Goal: Transaction & Acquisition: Purchase product/service

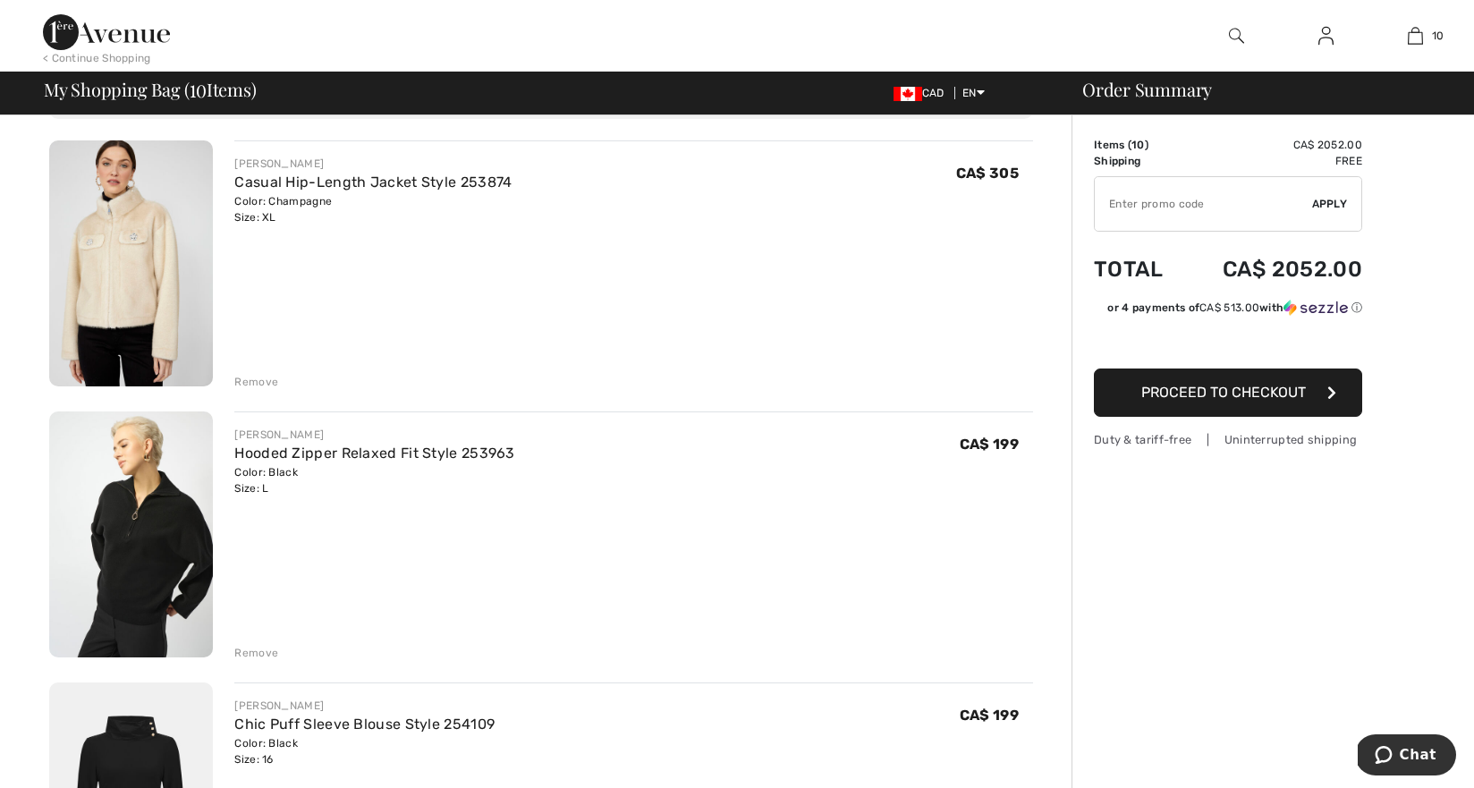
scroll to position [219, 0]
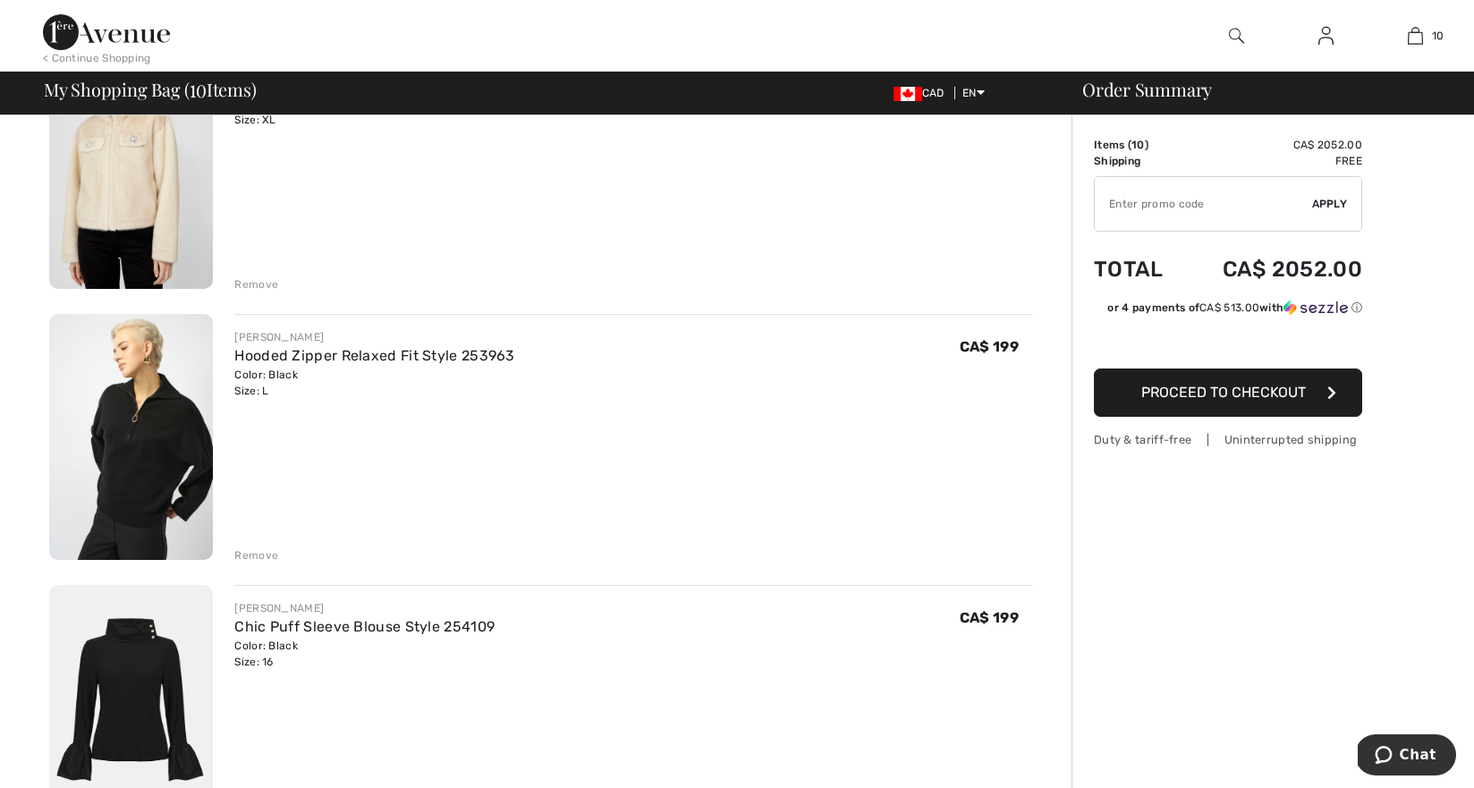
type input "NEW15"
type input "FLASH15"
type input "NEW10"
type input "FREEXPRESS"
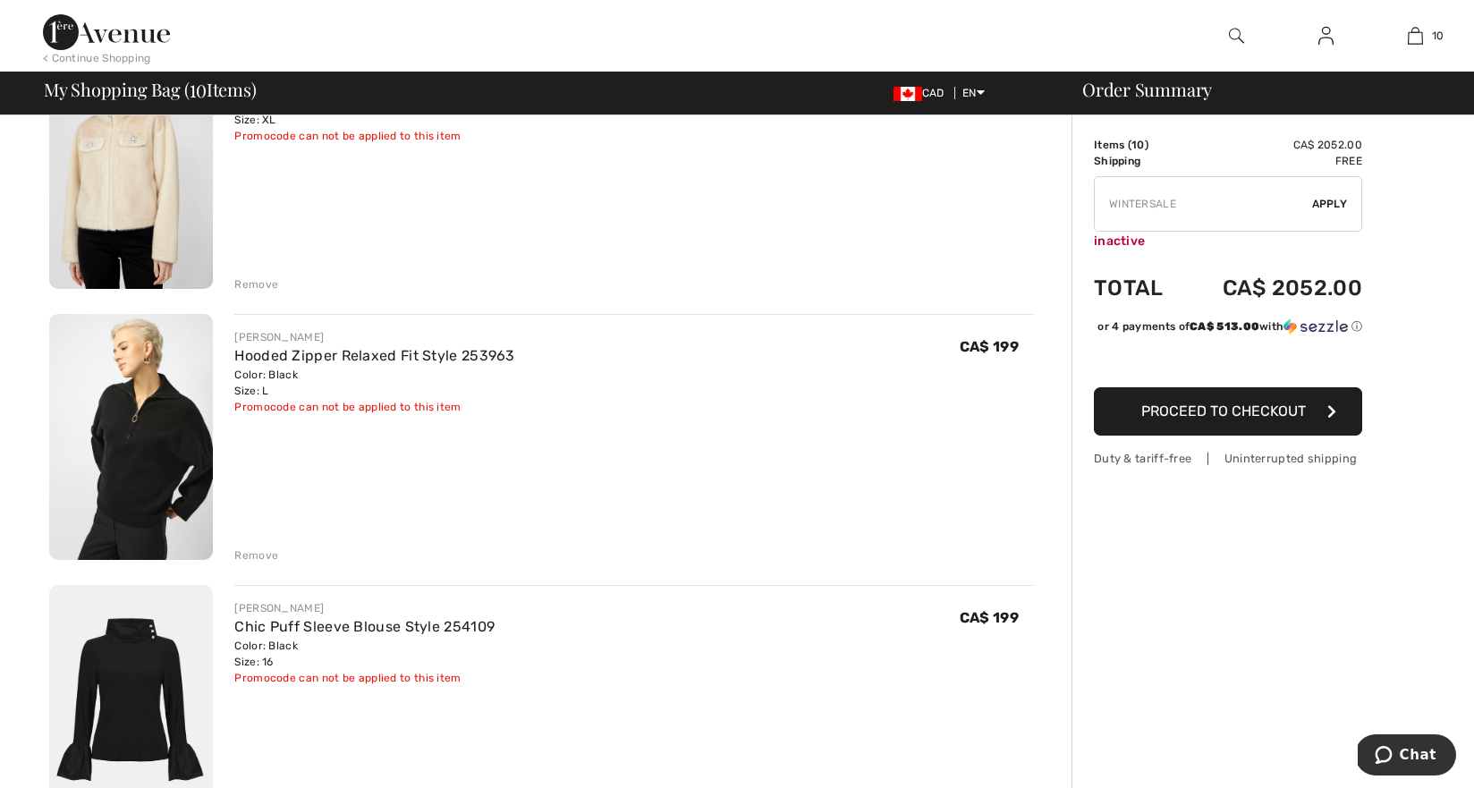
type input "FREEDENIMBAG"
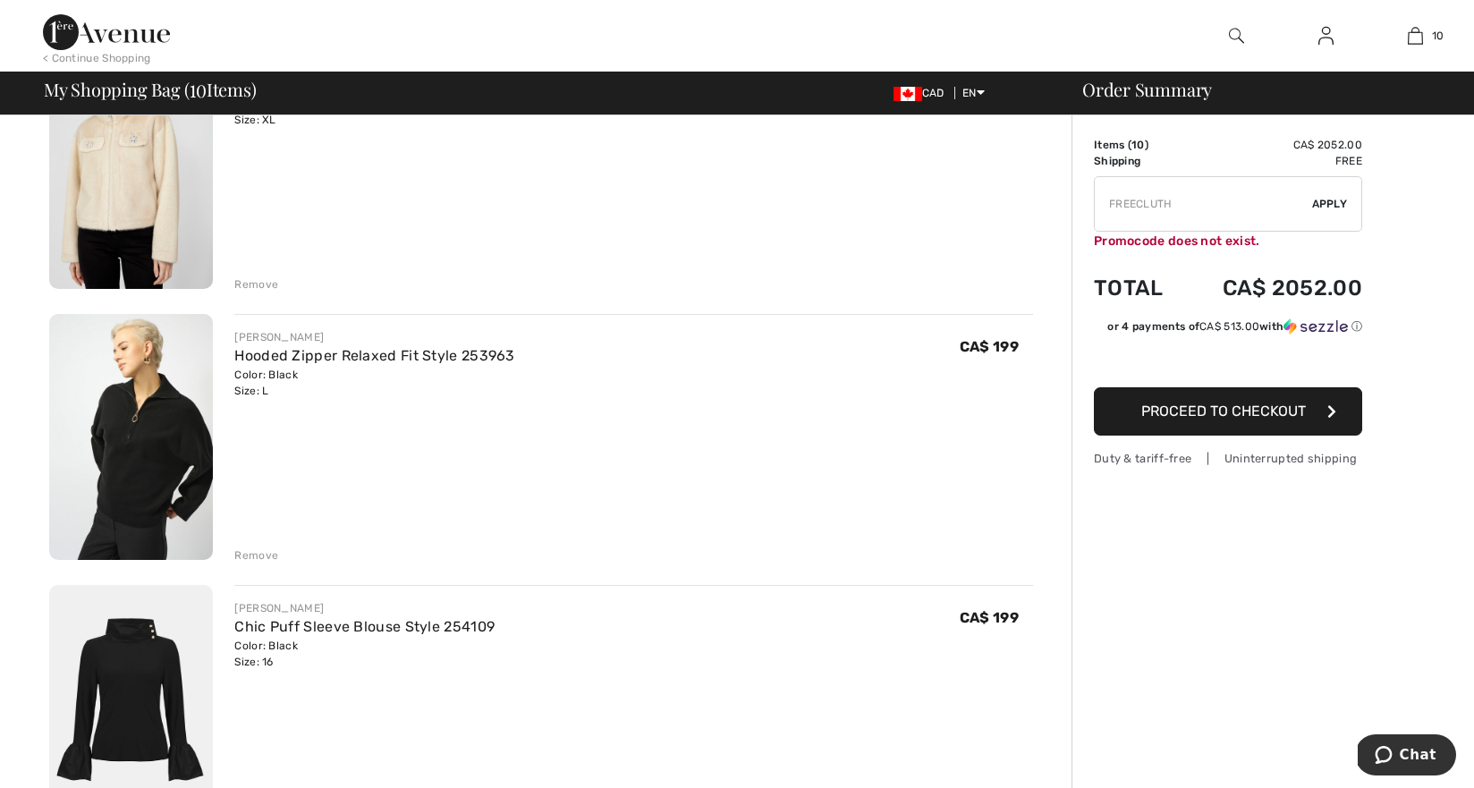
type input "NEW15"
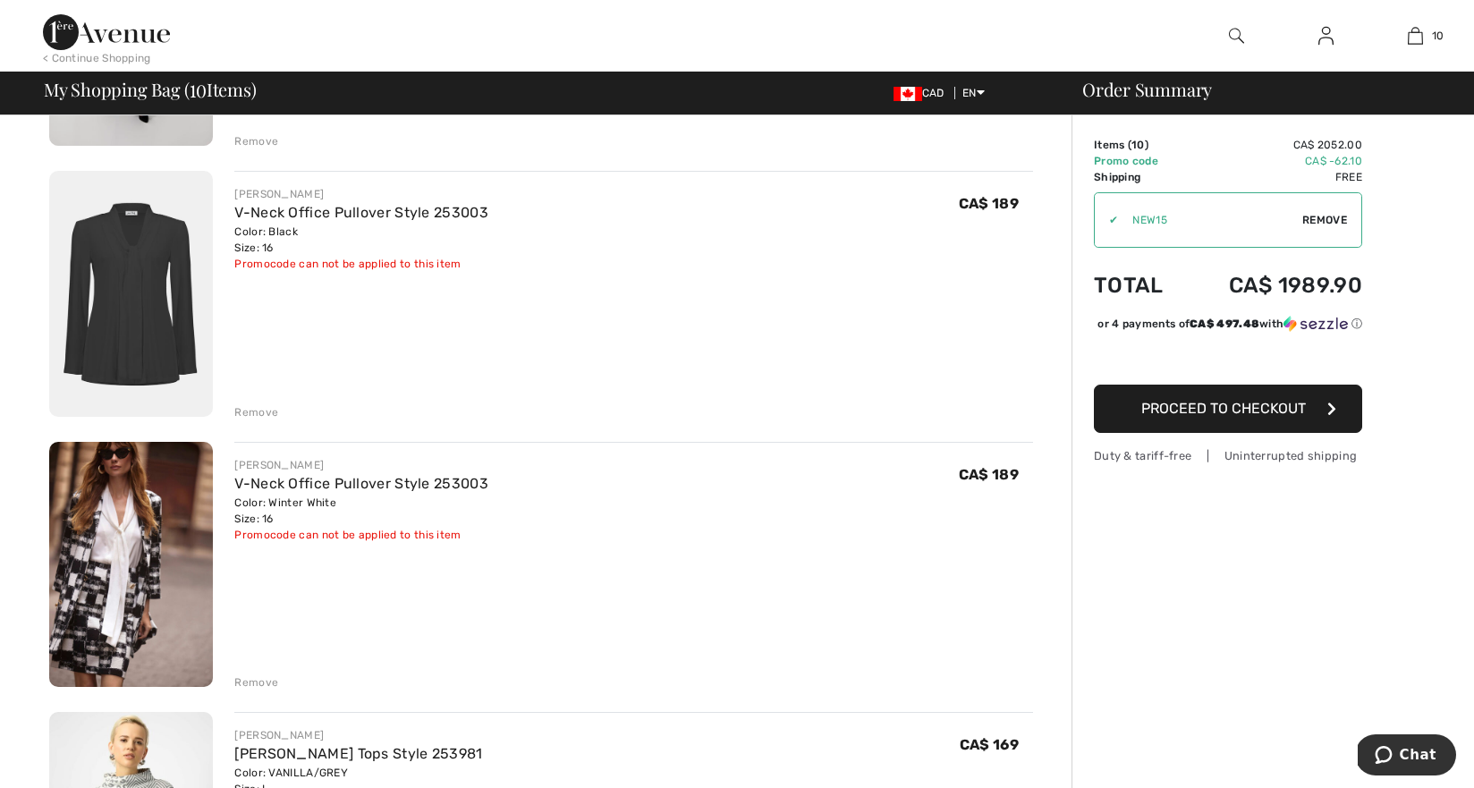
scroll to position [1445, 0]
click at [258, 409] on div "Remove" at bounding box center [256, 413] width 44 height 16
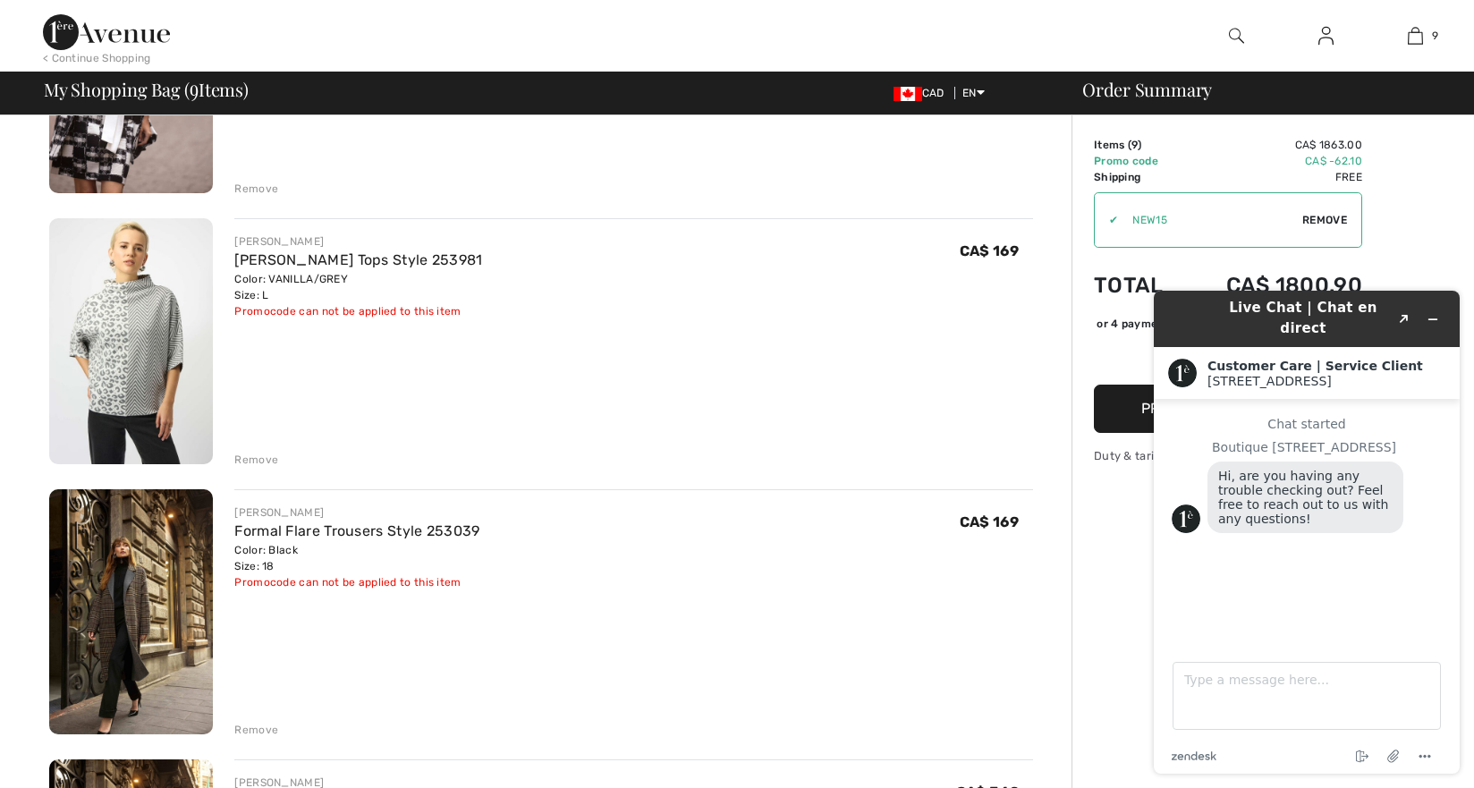
scroll to position [1594, 0]
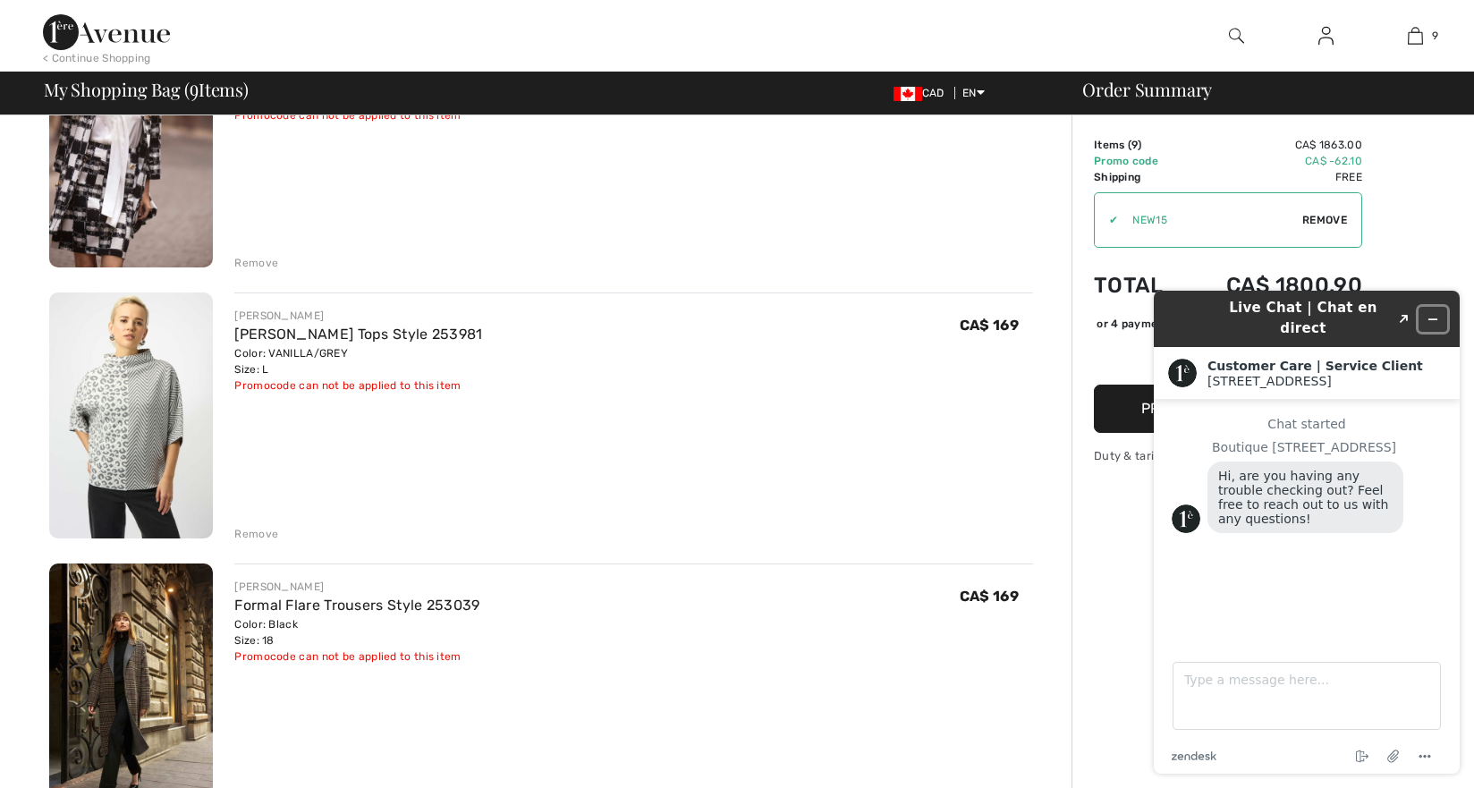
click at [1436, 313] on icon "Minimize widget" at bounding box center [1432, 319] width 13 height 13
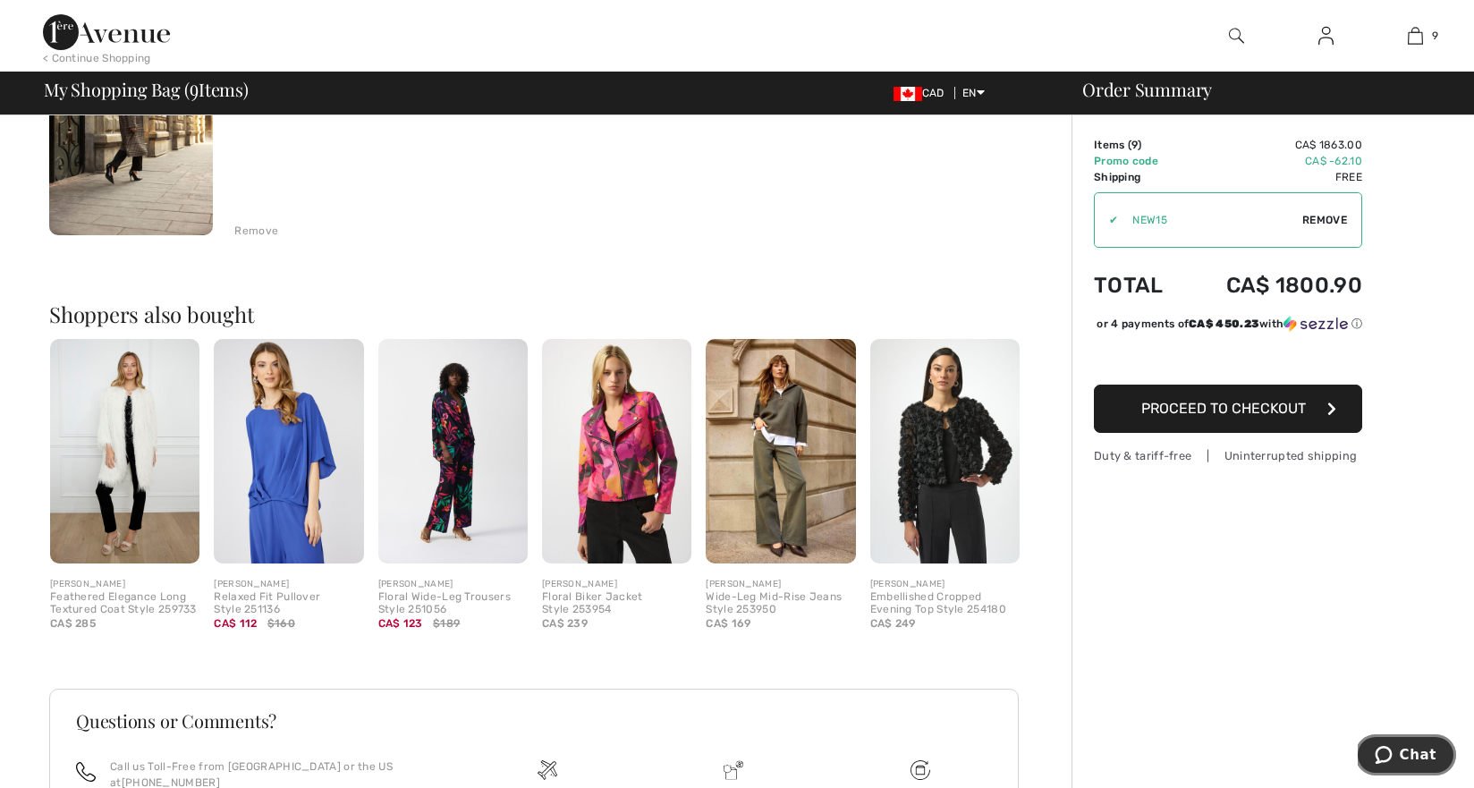
scroll to position [2421, 0]
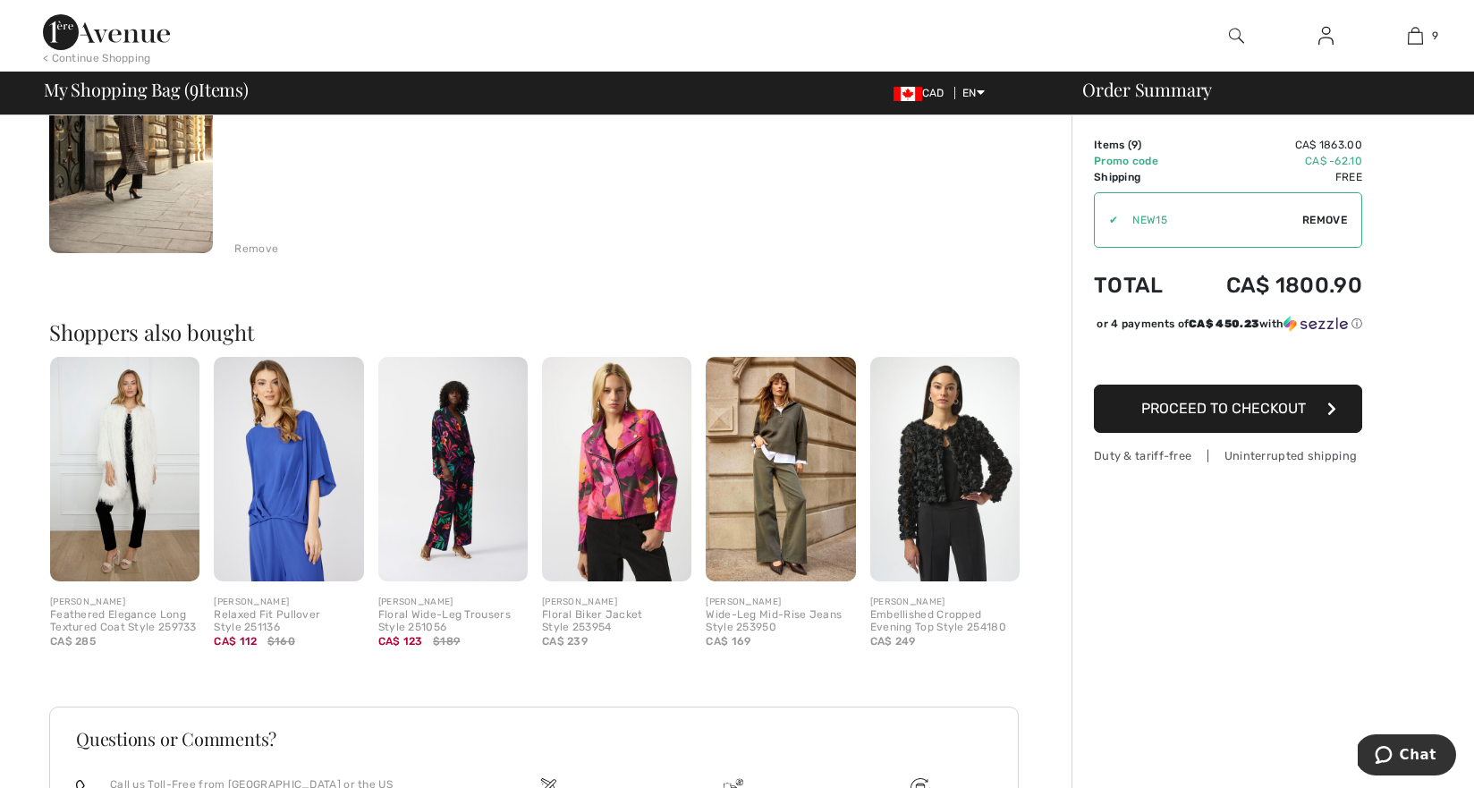
click at [1197, 417] on span "Proceed to Checkout" at bounding box center [1223, 408] width 165 height 17
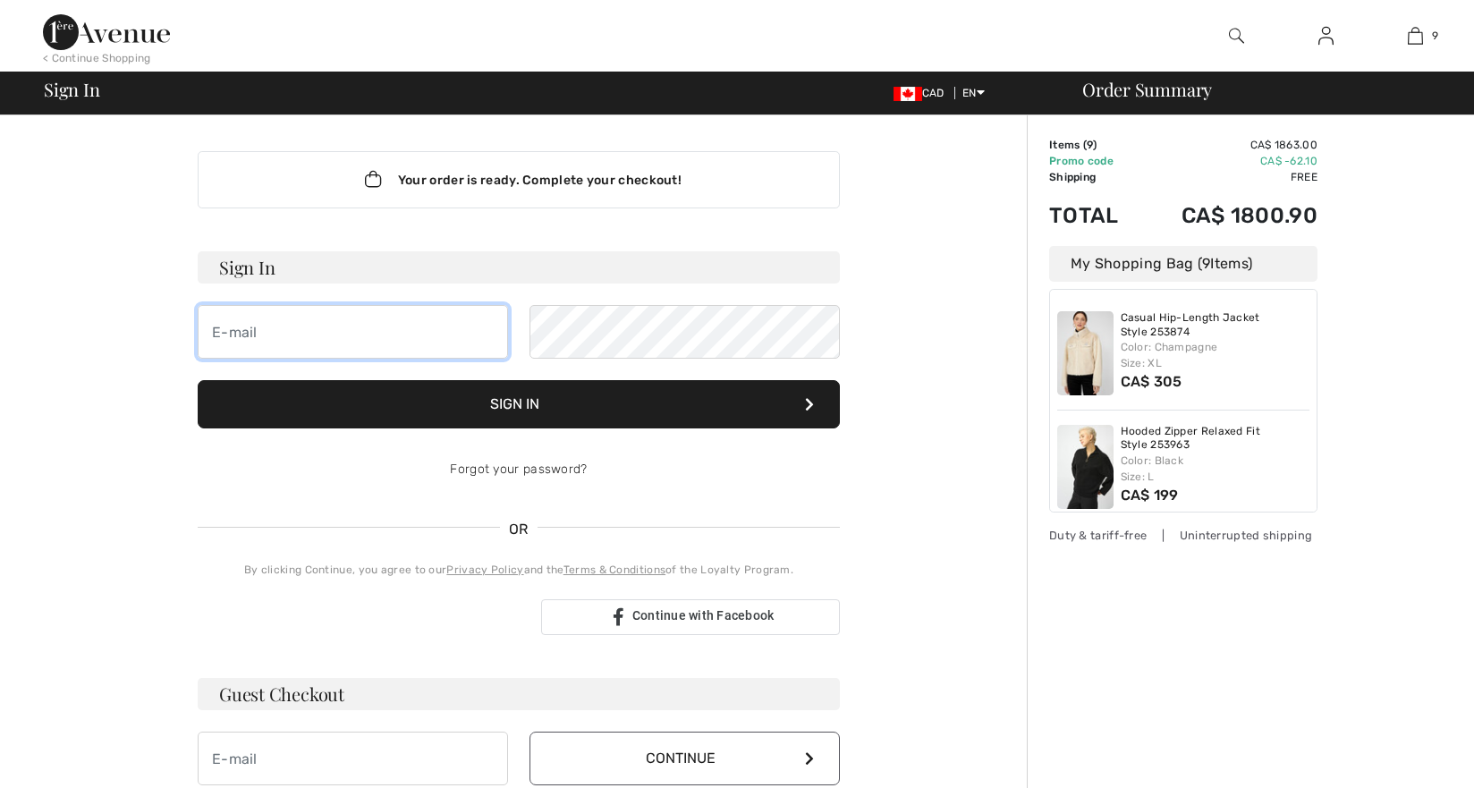
type input "susan.busse@gmail.com"
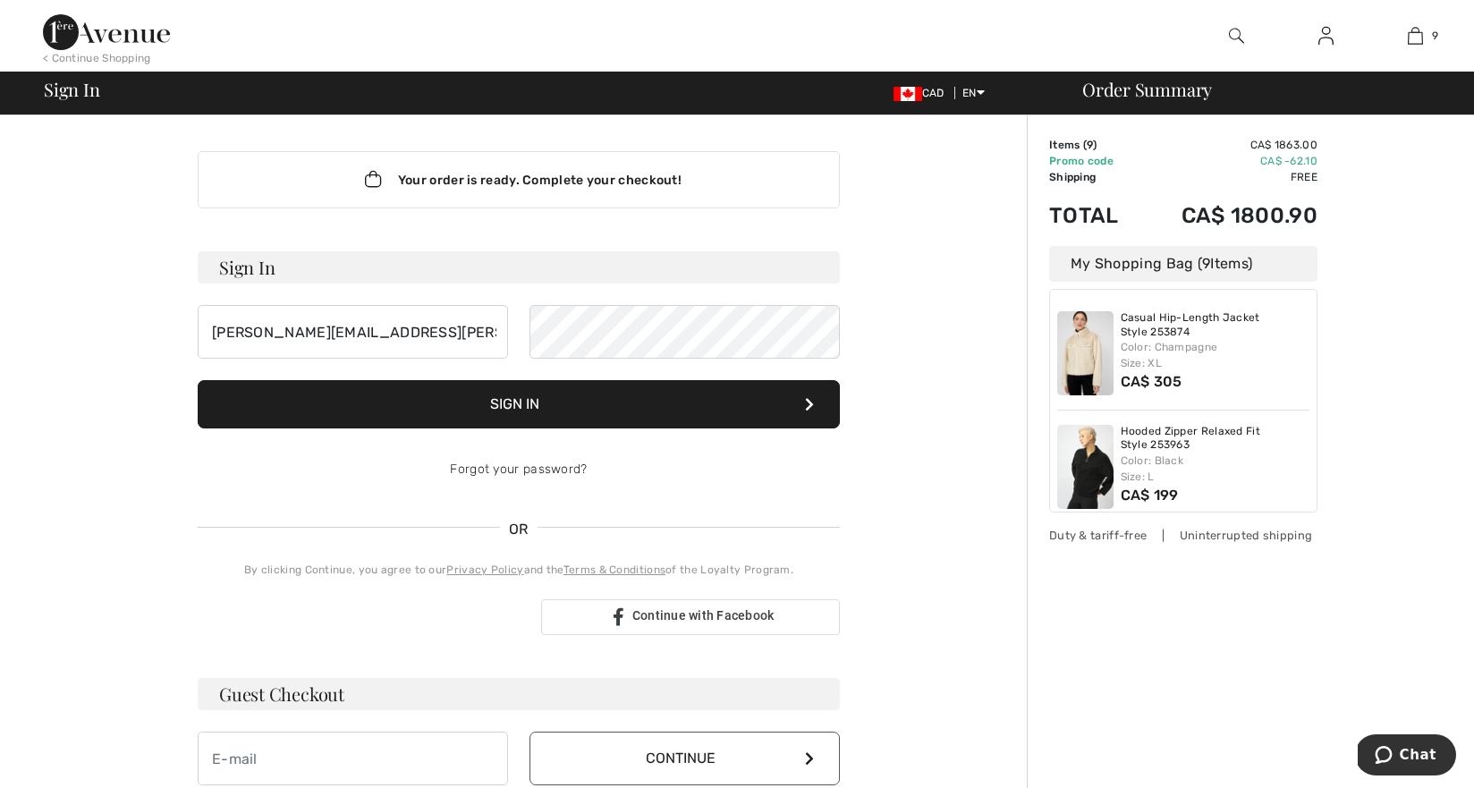
click at [579, 397] on button "Sign In" at bounding box center [519, 404] width 642 height 48
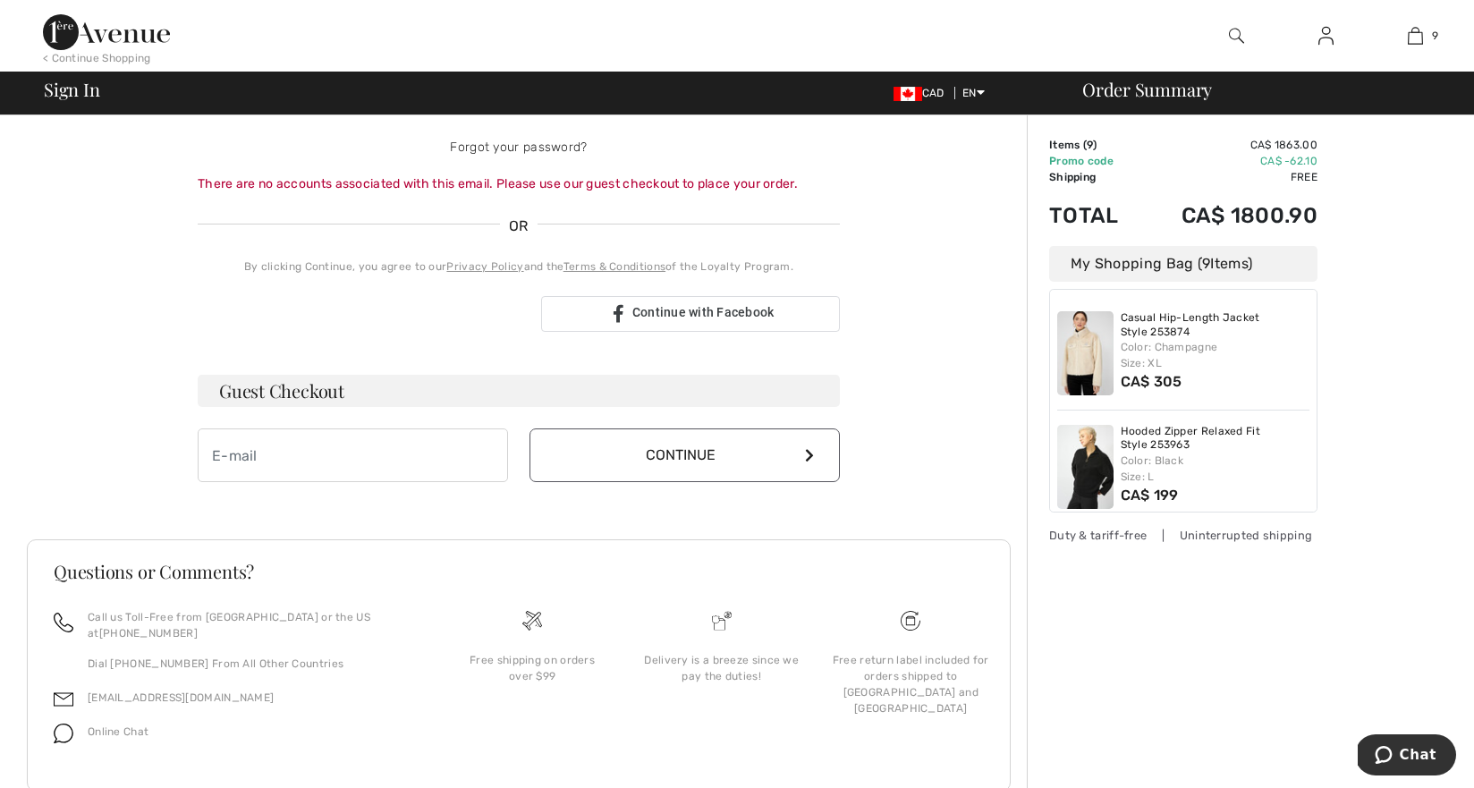
scroll to position [323, 0]
click at [373, 437] on input "email" at bounding box center [353, 454] width 310 height 54
type input "[PERSON_NAME][EMAIL_ADDRESS][PERSON_NAME][DOMAIN_NAME]"
click at [684, 461] on button "Continue" at bounding box center [684, 454] width 310 height 54
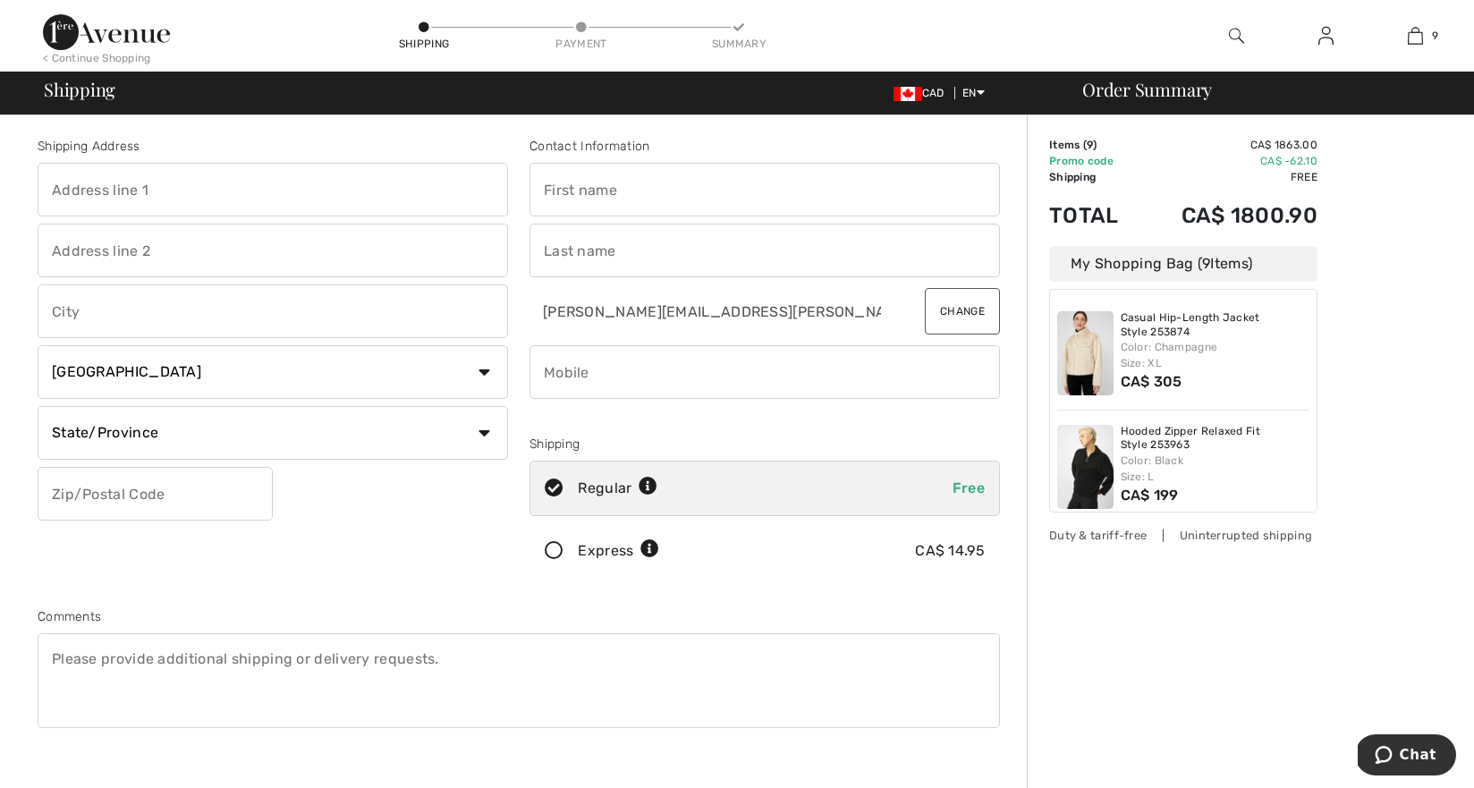
click at [167, 206] on input "text" at bounding box center [273, 190] width 470 height 54
type input "[STREET_ADDRESS][PERSON_NAME]"
type input "56"
type input "Saskatoon"
select select "SK"
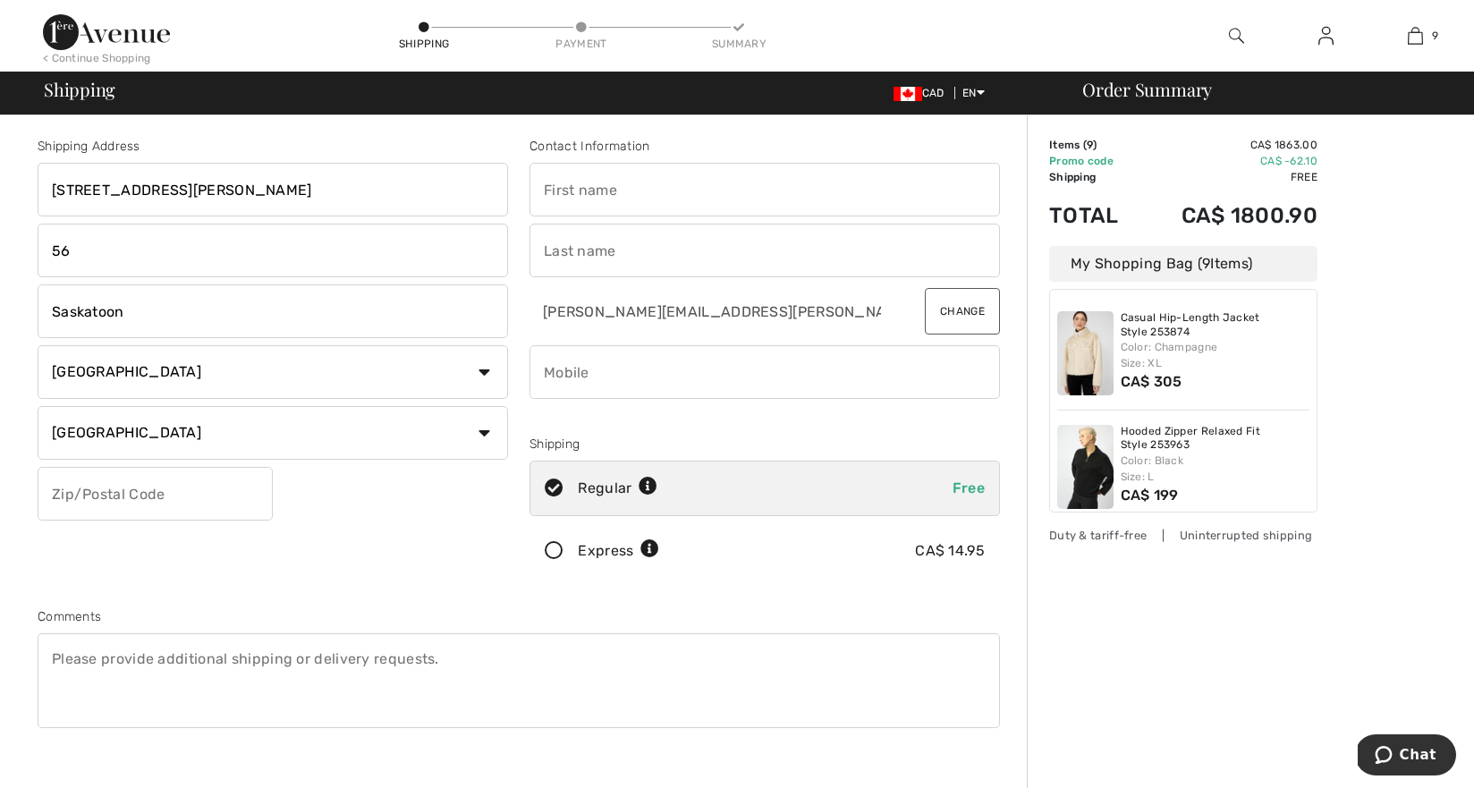
type input "S7V1J5"
type input "Susan"
type input "Busse"
type input "3062813652"
click at [218, 291] on input "Saskatoon" at bounding box center [273, 311] width 470 height 54
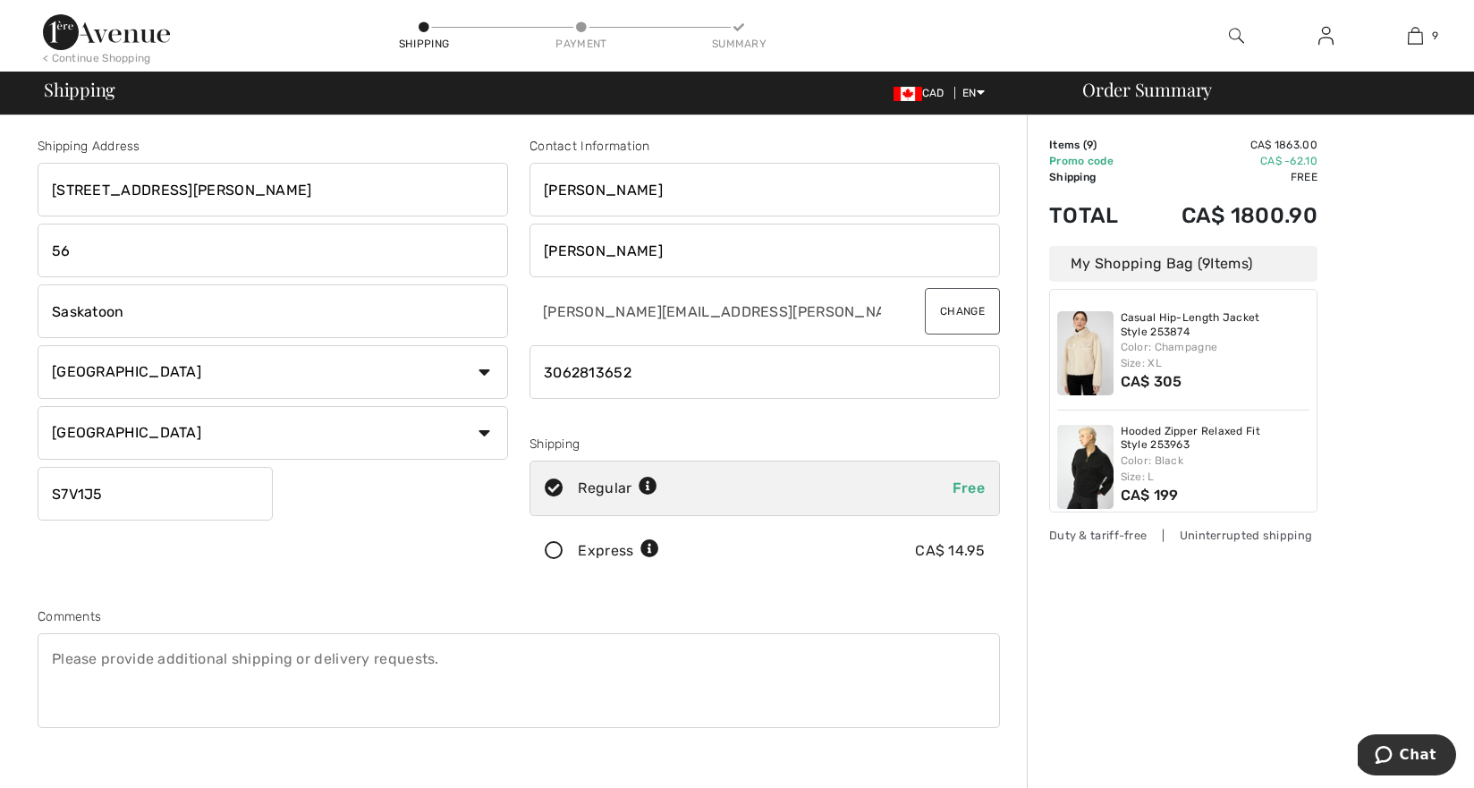
click at [173, 255] on input "56" at bounding box center [273, 251] width 470 height 54
type input "5"
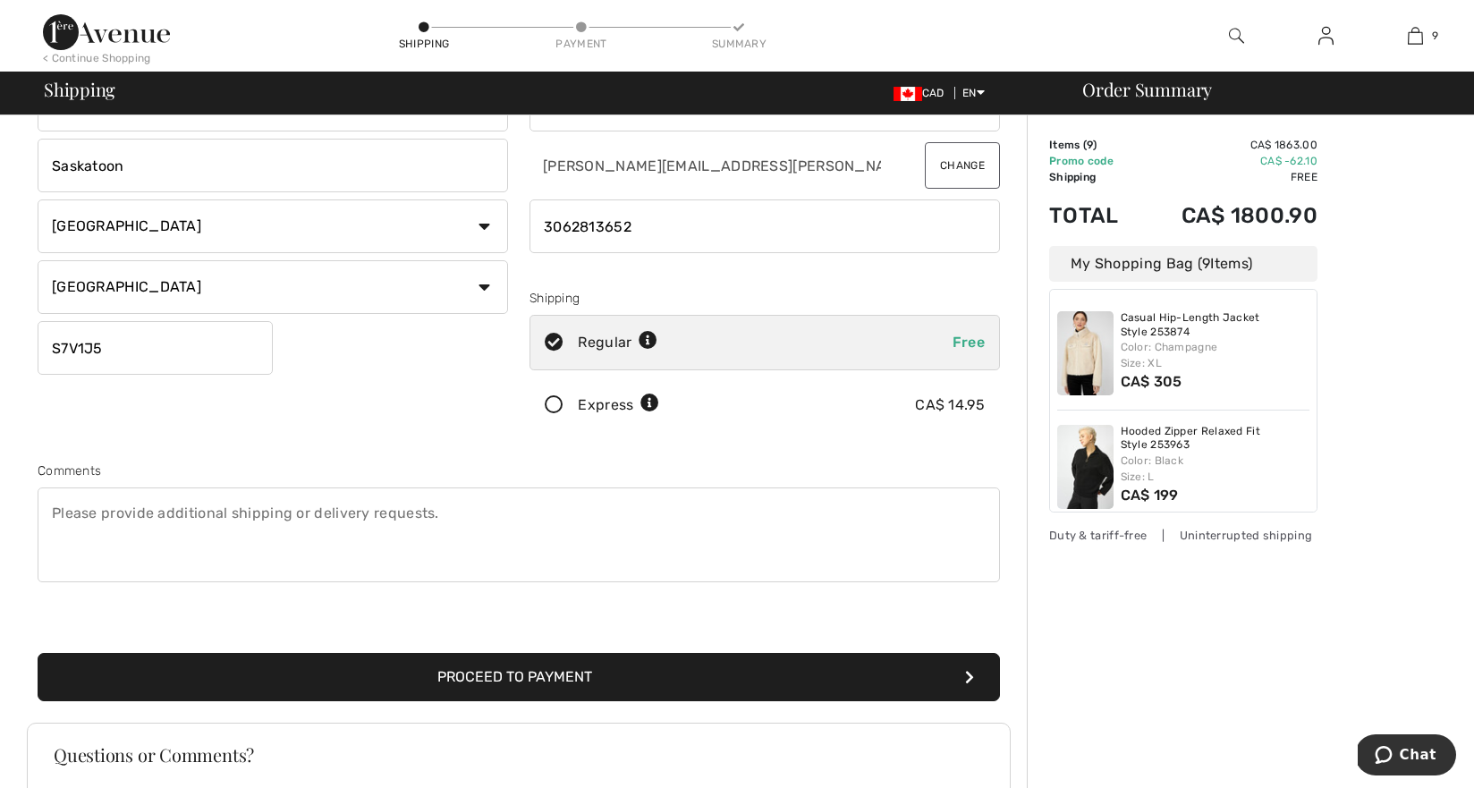
scroll to position [218, 0]
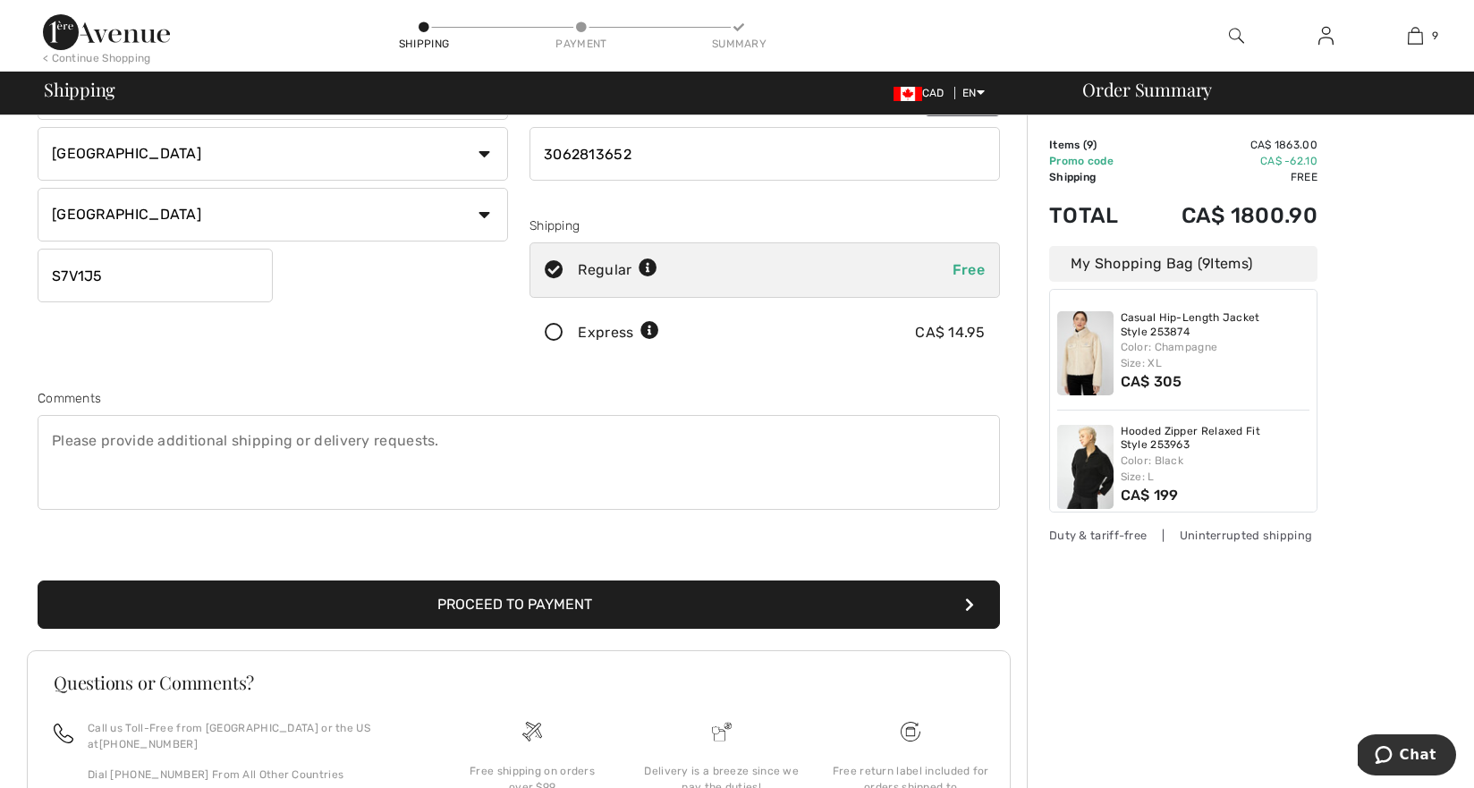
click at [546, 604] on button "Proceed to Payment" at bounding box center [519, 604] width 962 height 48
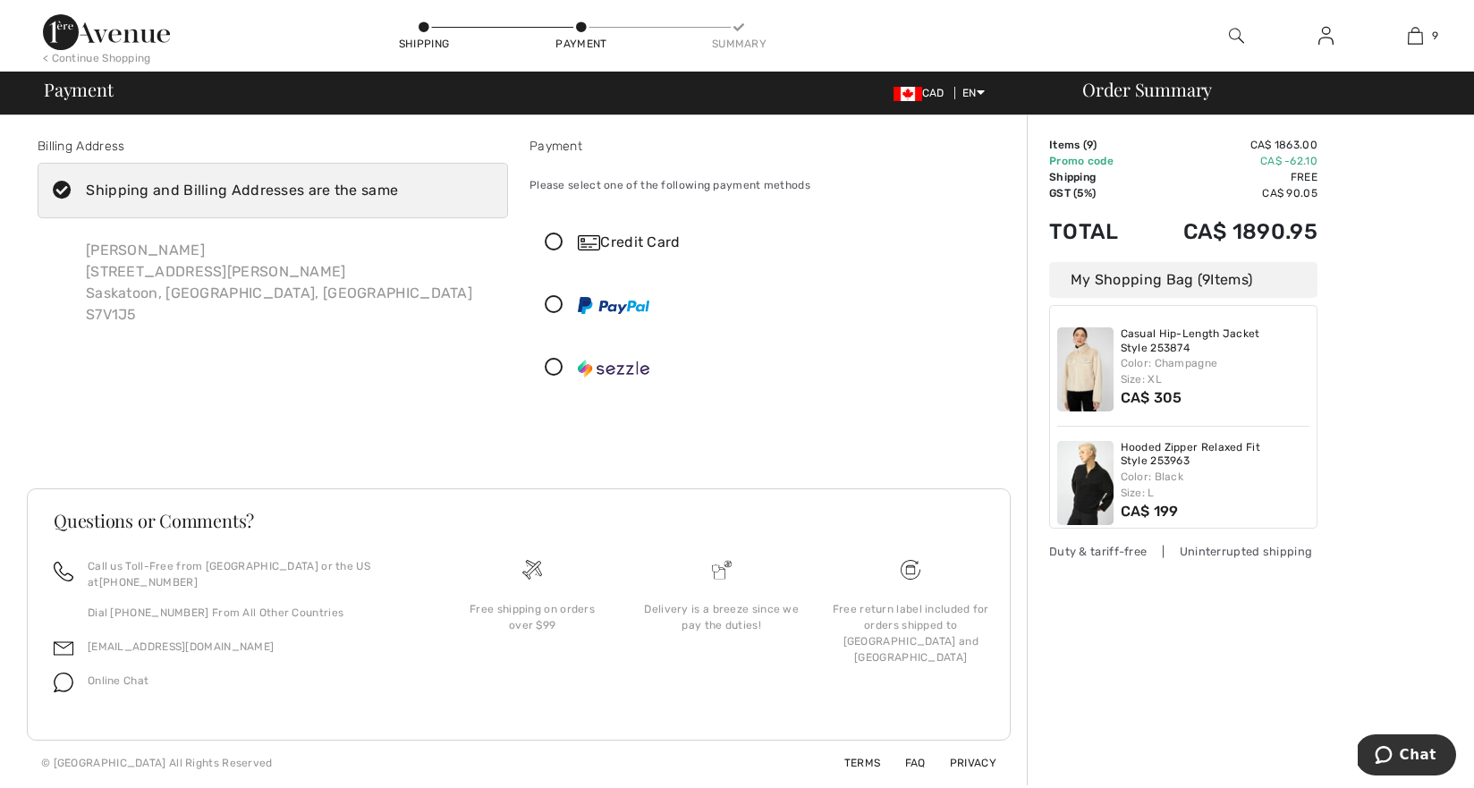
click at [610, 245] on div "Credit Card" at bounding box center [783, 242] width 410 height 21
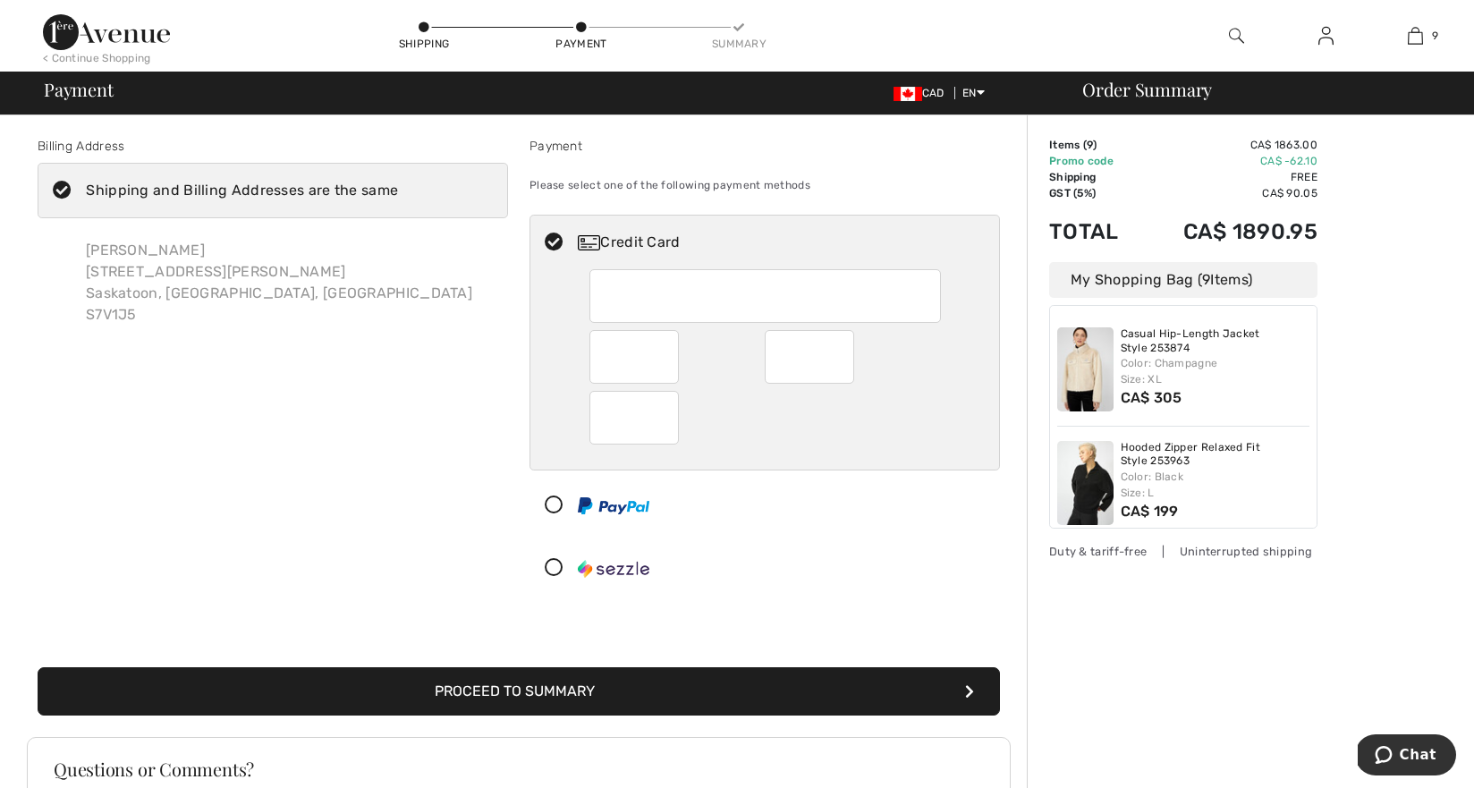
click at [511, 689] on button "Proceed to Summary" at bounding box center [519, 691] width 962 height 48
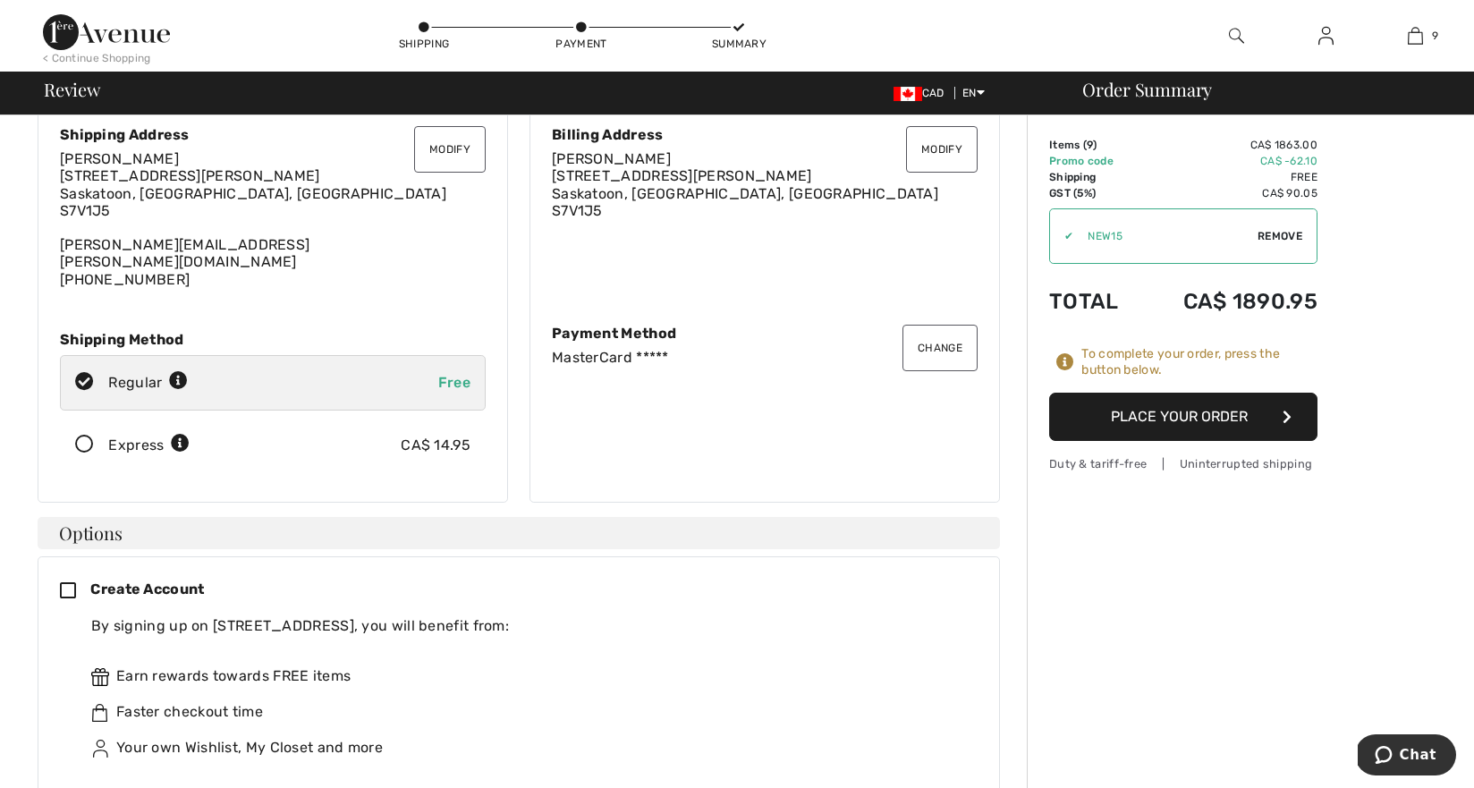
scroll to position [72, 0]
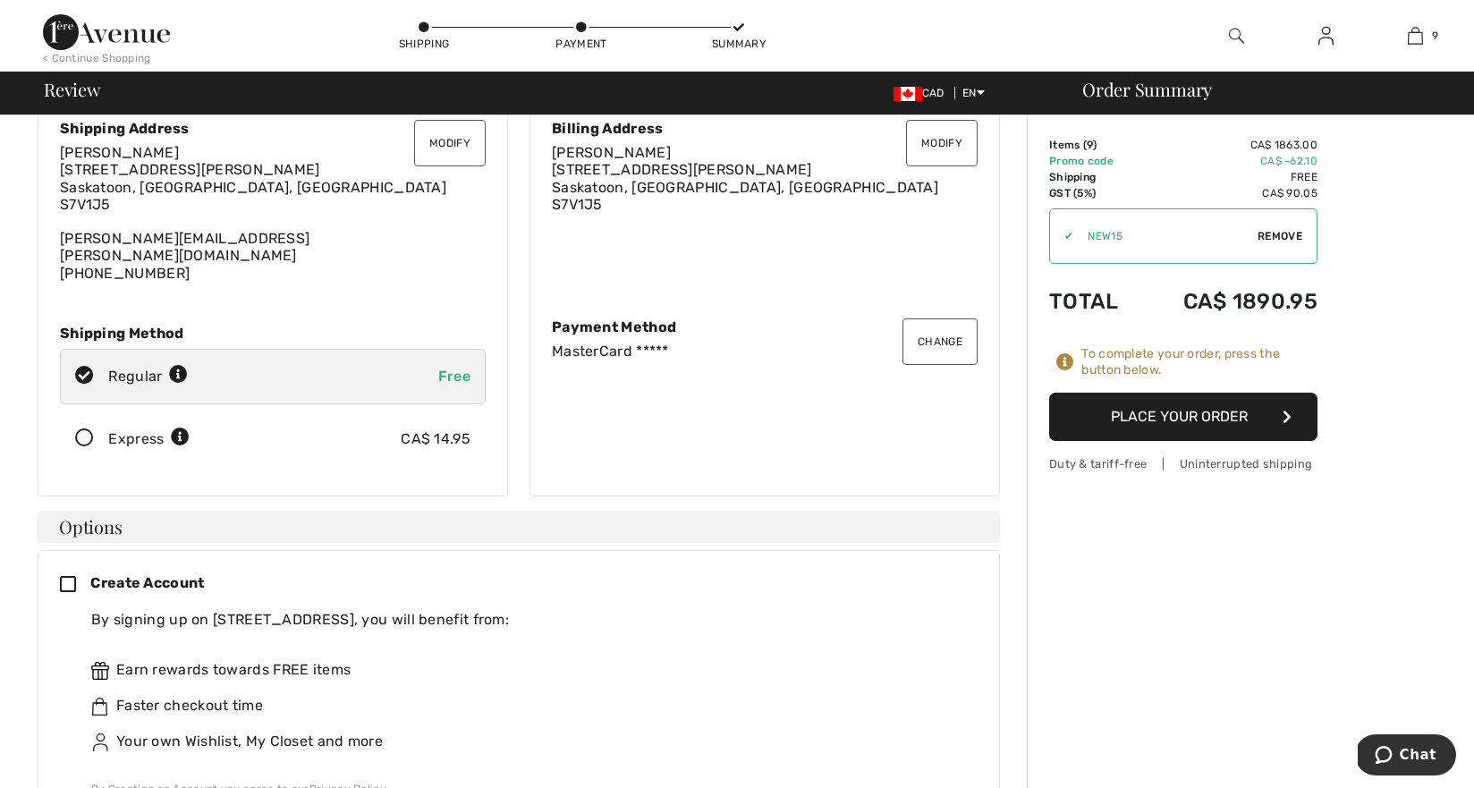
click at [64, 576] on icon at bounding box center [75, 585] width 30 height 19
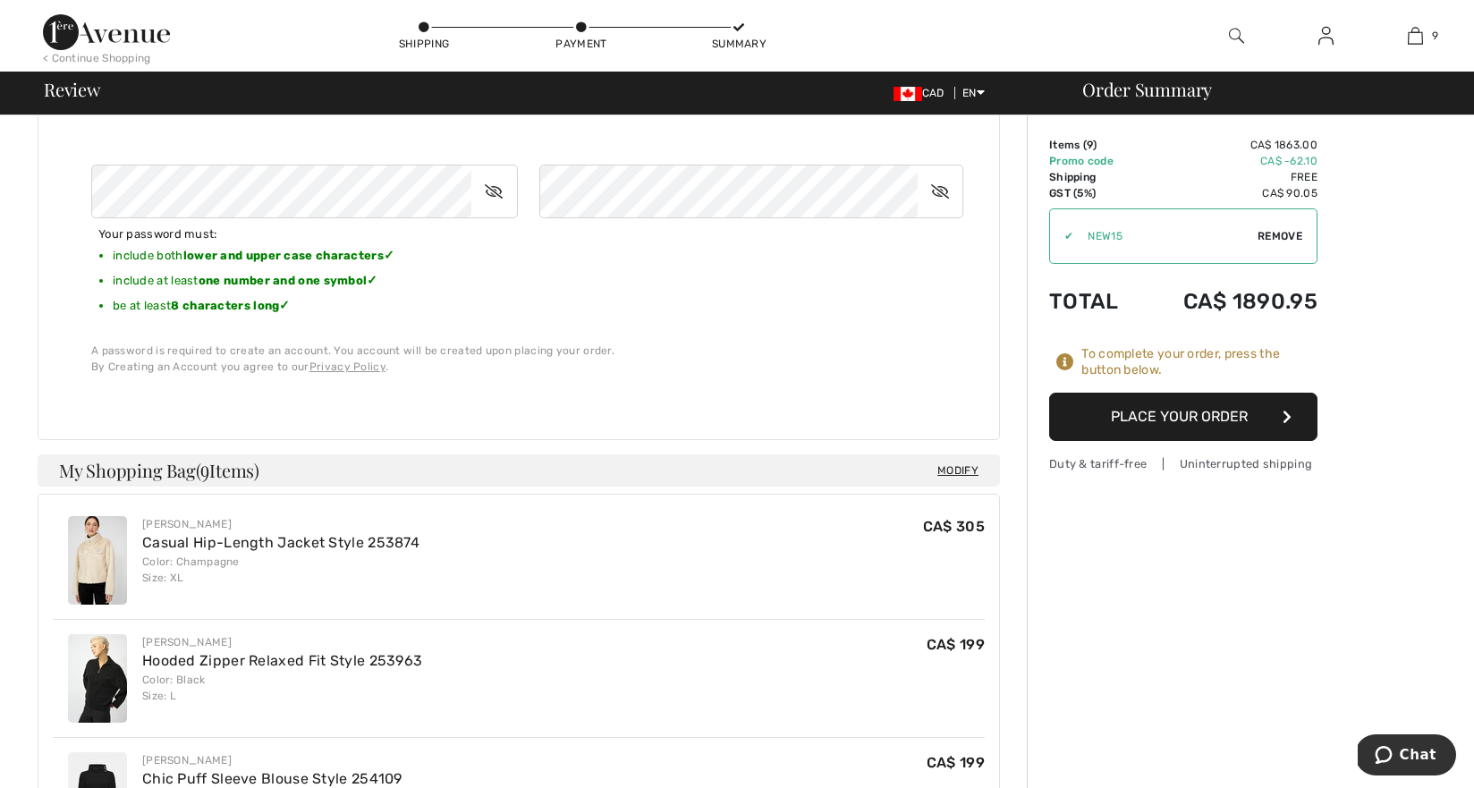
scroll to position [730, 0]
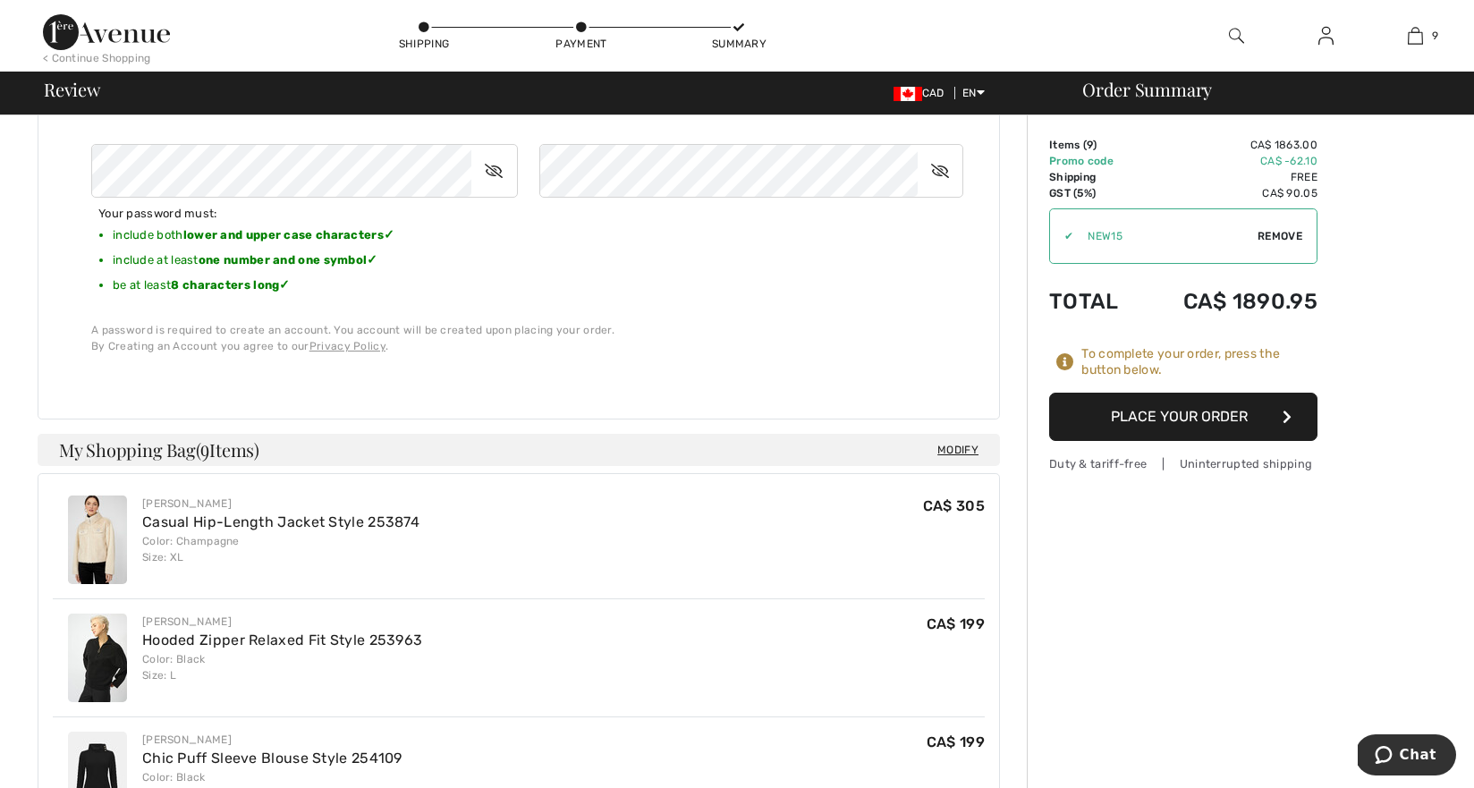
click at [957, 441] on span "Modify" at bounding box center [957, 450] width 41 height 18
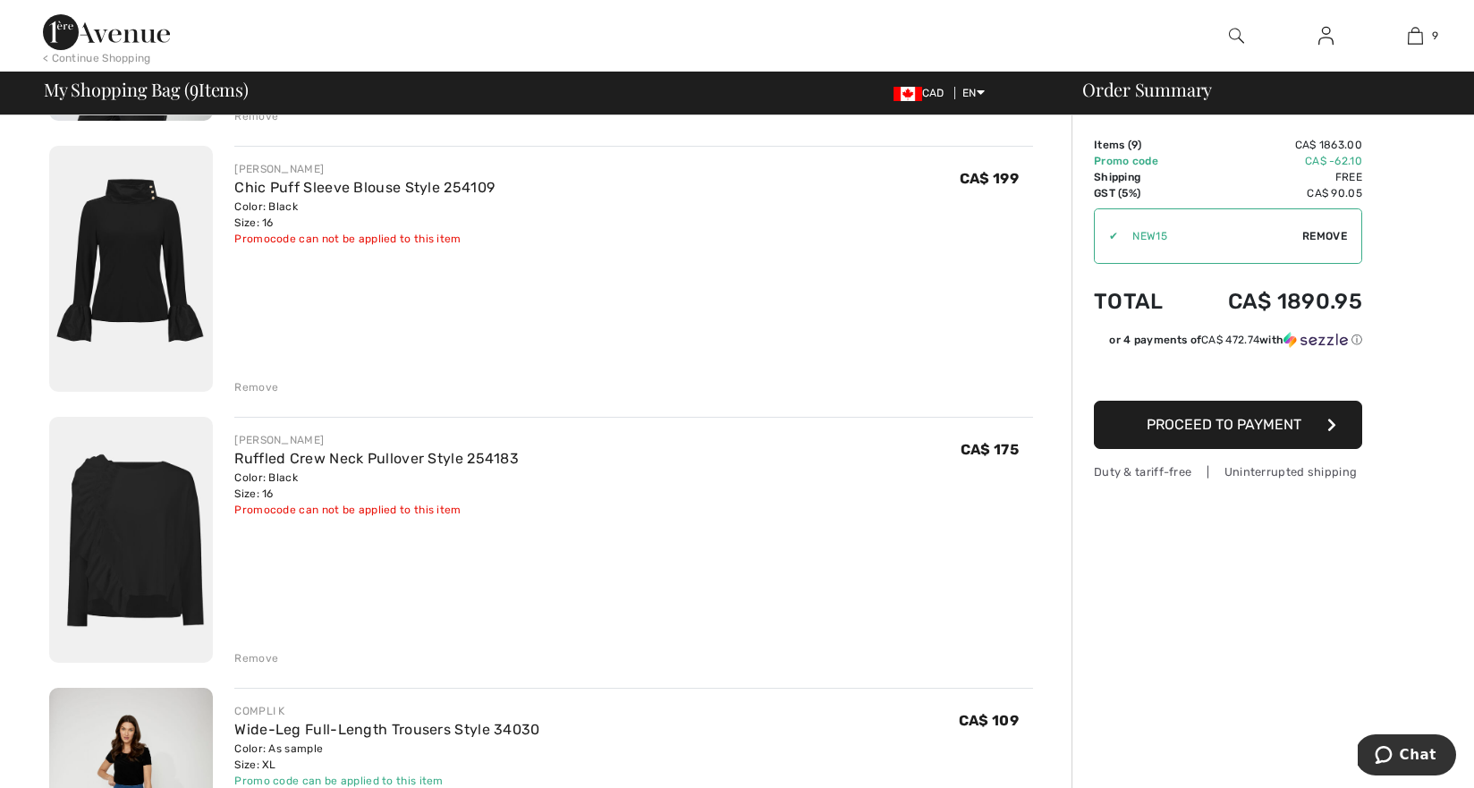
scroll to position [665, 0]
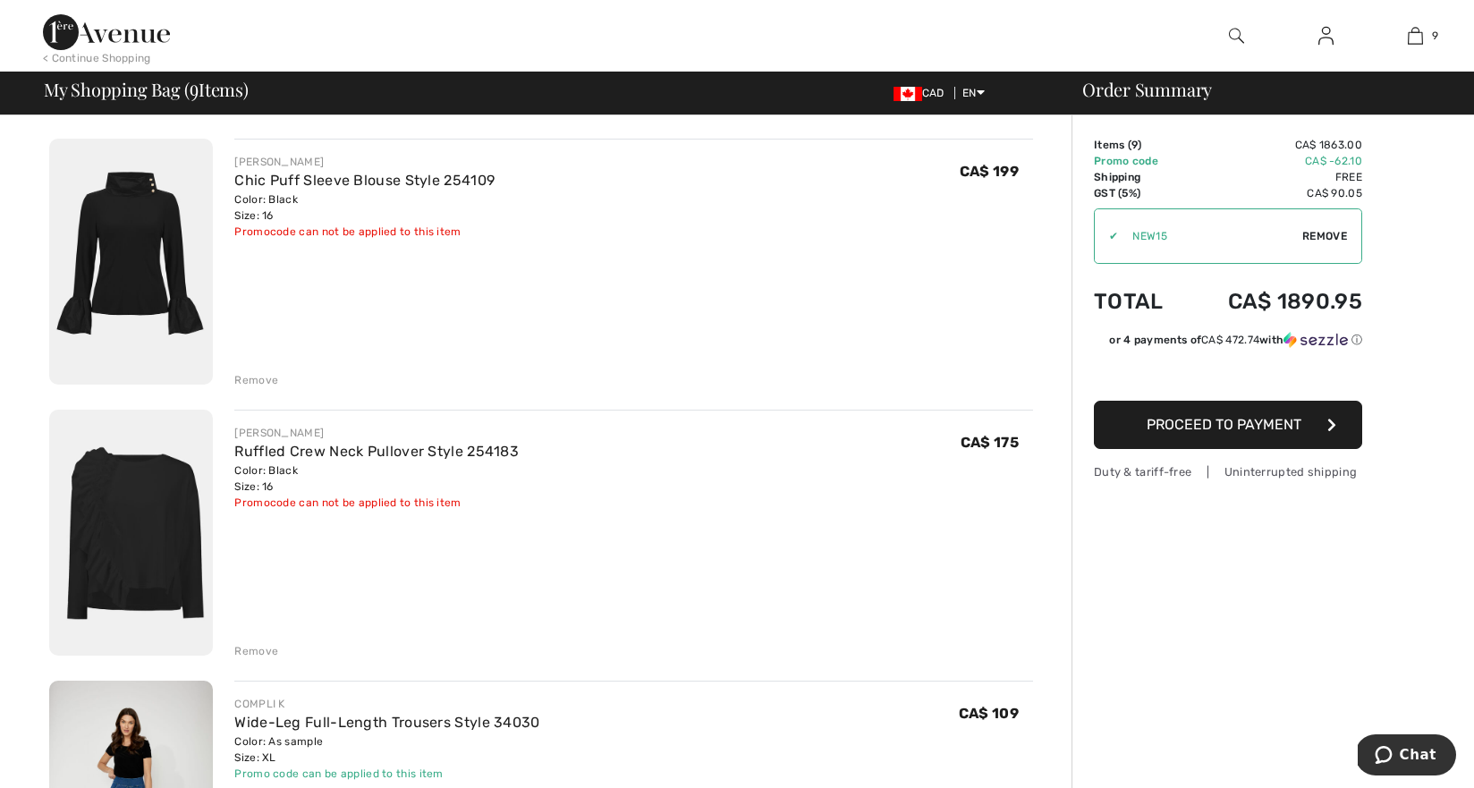
click at [259, 650] on div "Remove" at bounding box center [256, 651] width 44 height 16
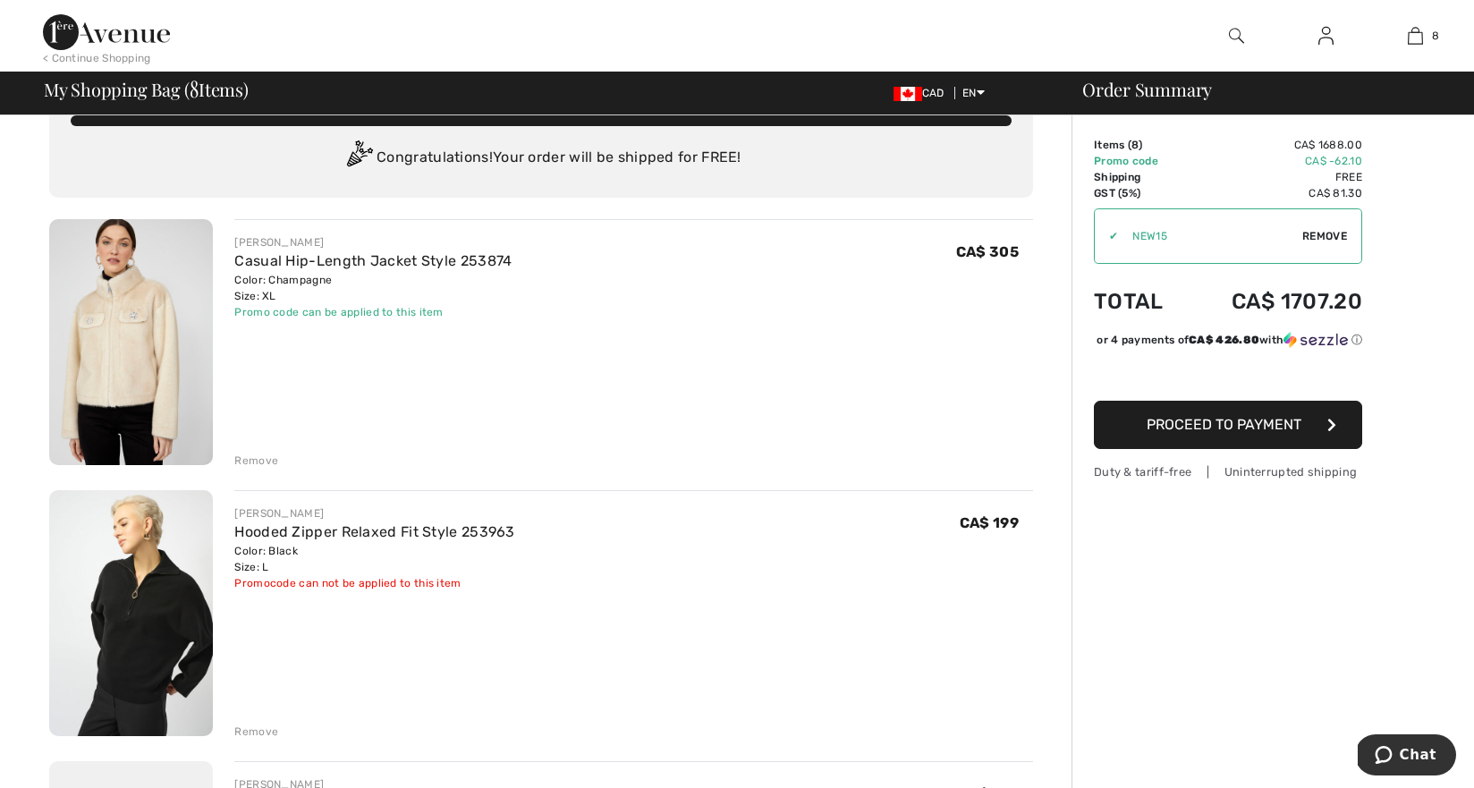
scroll to position [0, 0]
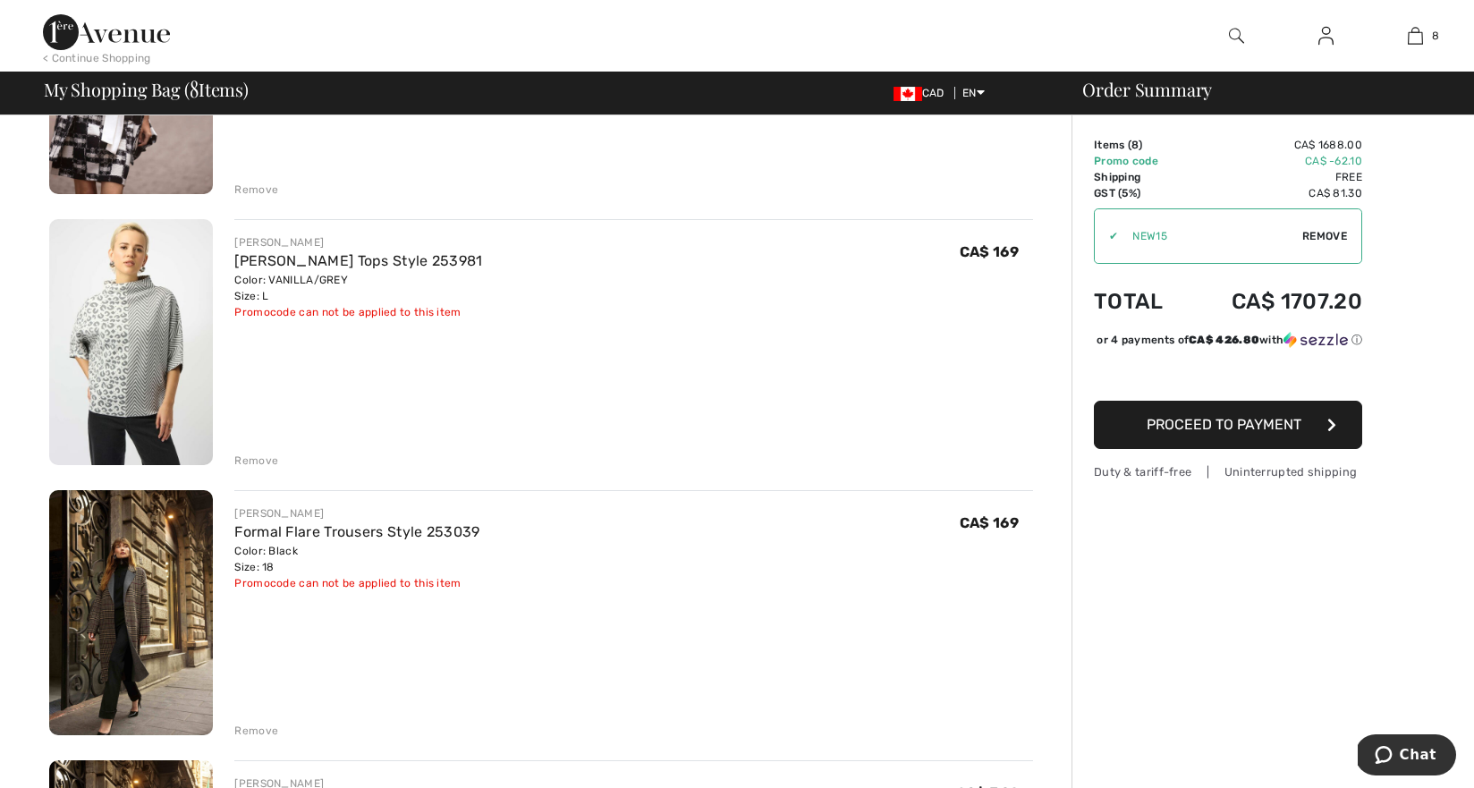
scroll to position [1396, 0]
click at [259, 461] on div "Remove" at bounding box center [256, 461] width 44 height 16
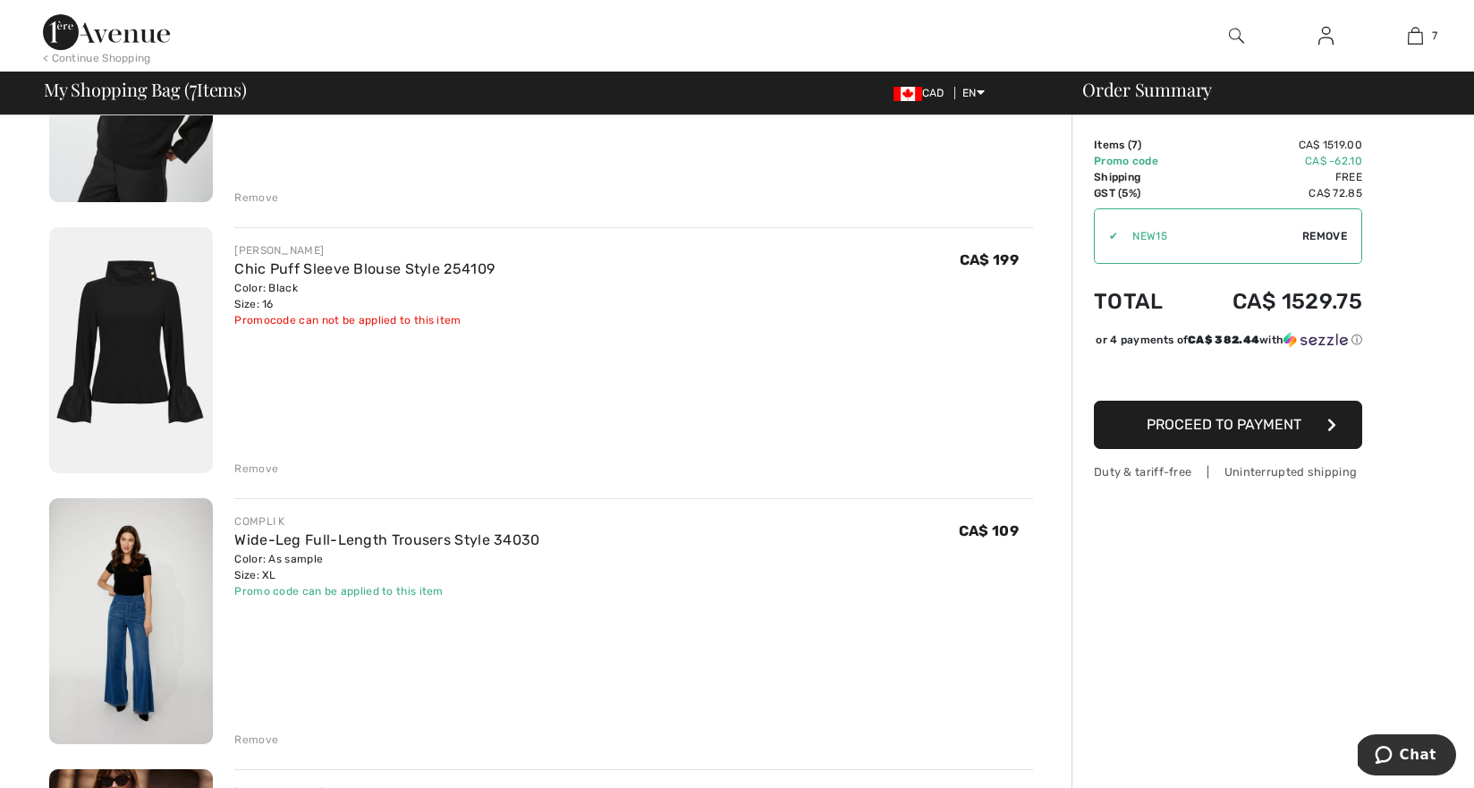
scroll to position [408, 0]
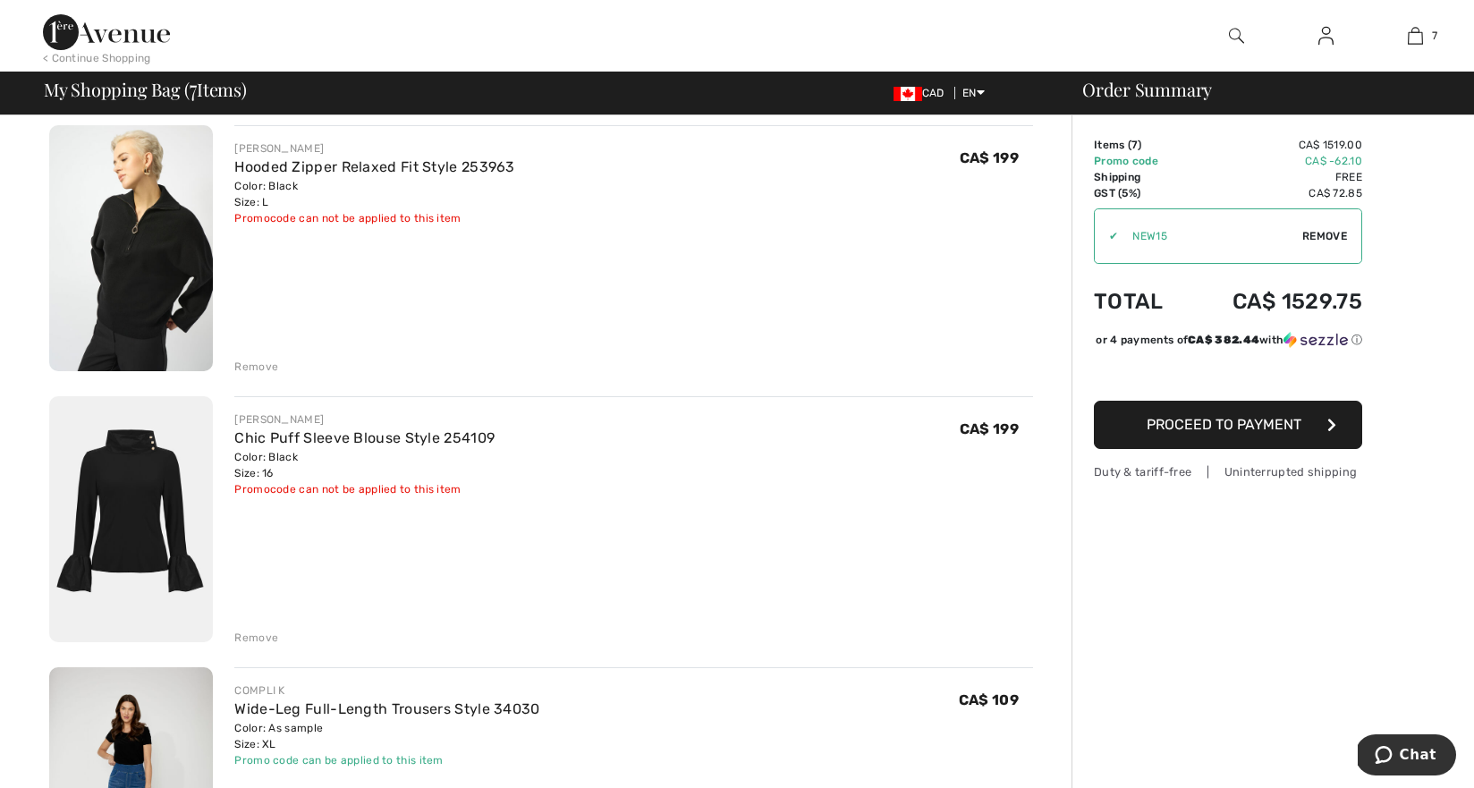
click at [1232, 433] on span "Proceed to Payment" at bounding box center [1223, 424] width 155 height 17
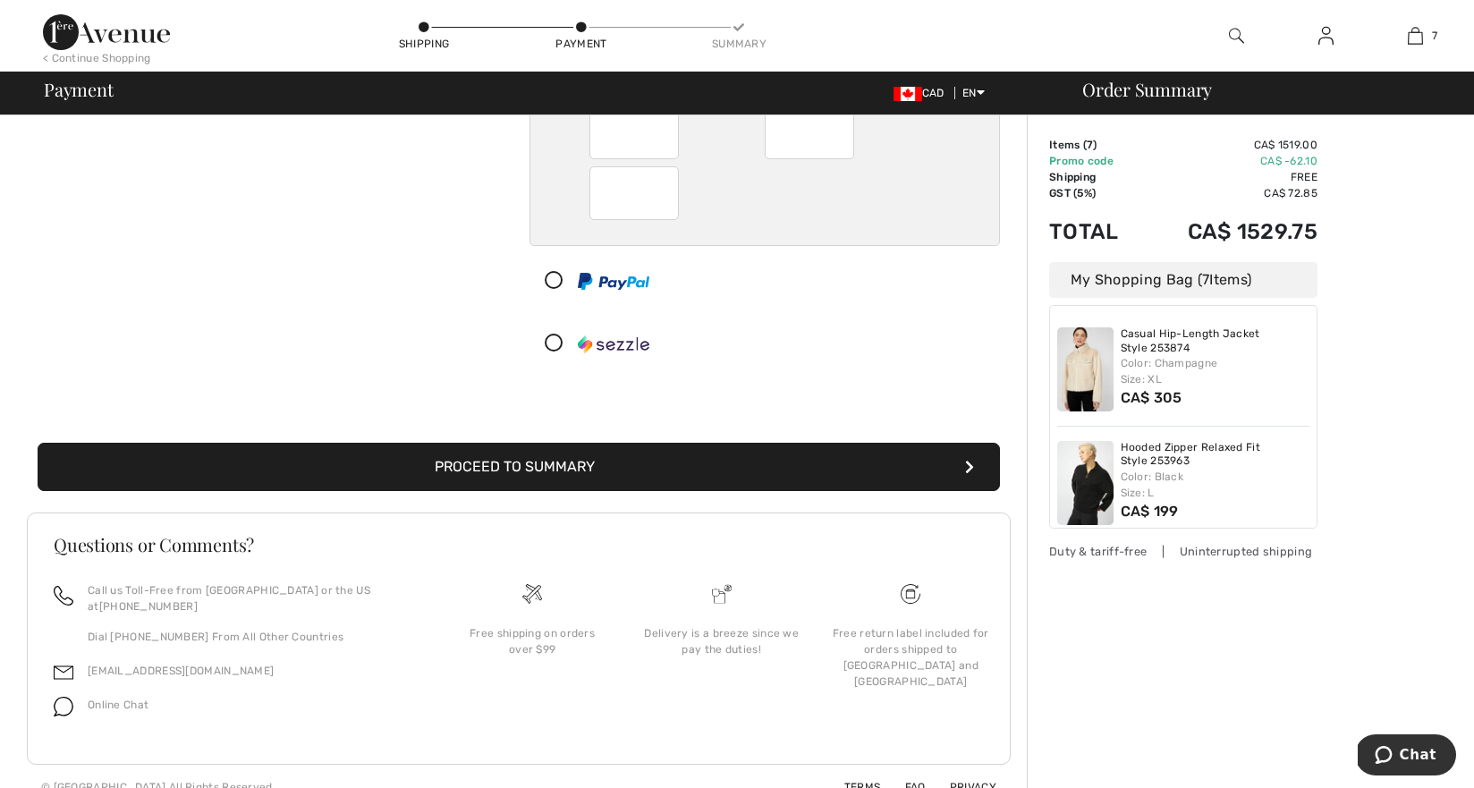
scroll to position [223, 0]
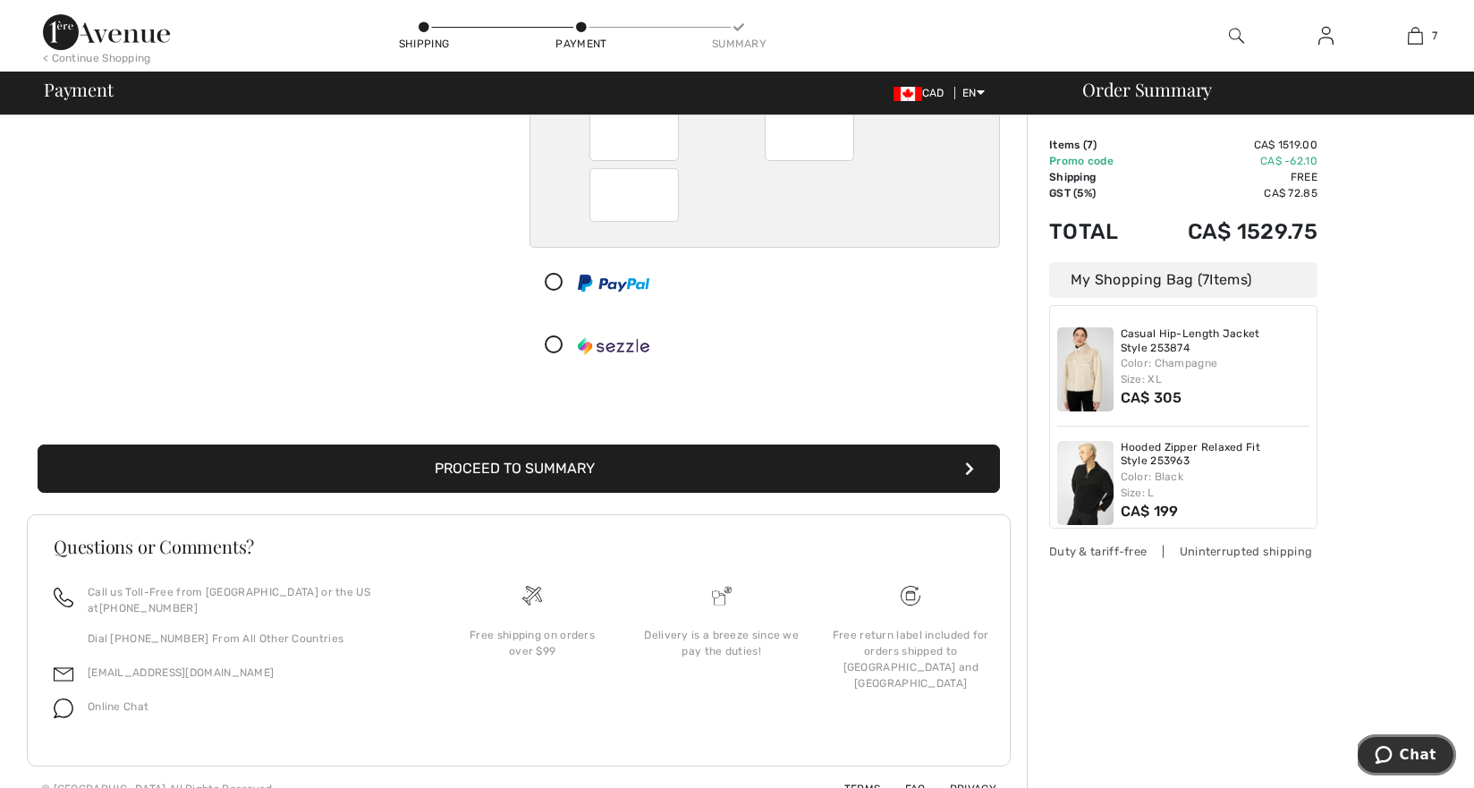
click at [1389, 757] on icon "Chat" at bounding box center [1383, 755] width 18 height 18
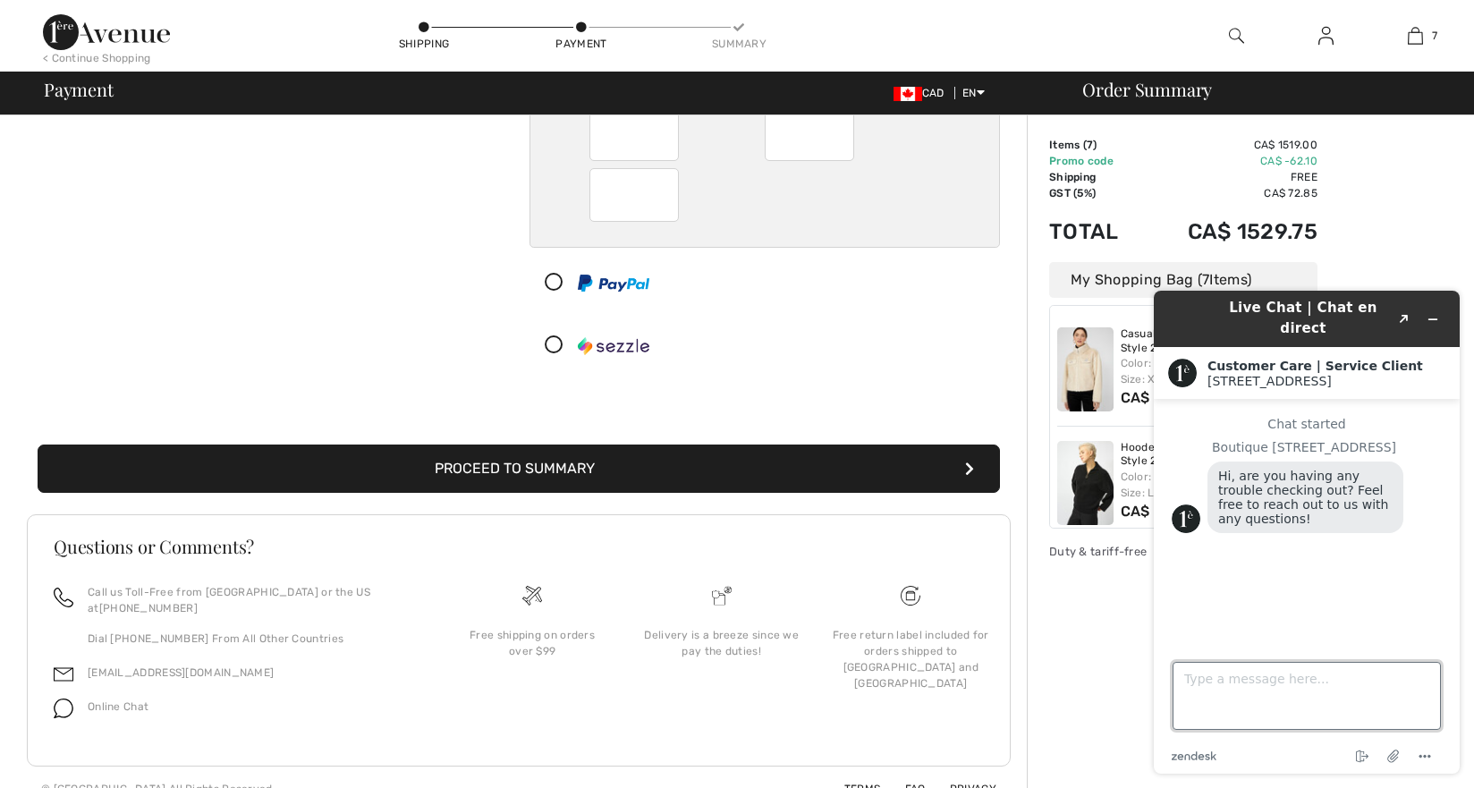
click at [1218, 700] on textarea "Type a message here..." at bounding box center [1306, 696] width 268 height 68
type textarea "how to apply gift certificiate"
